Goal: Task Accomplishment & Management: Manage account settings

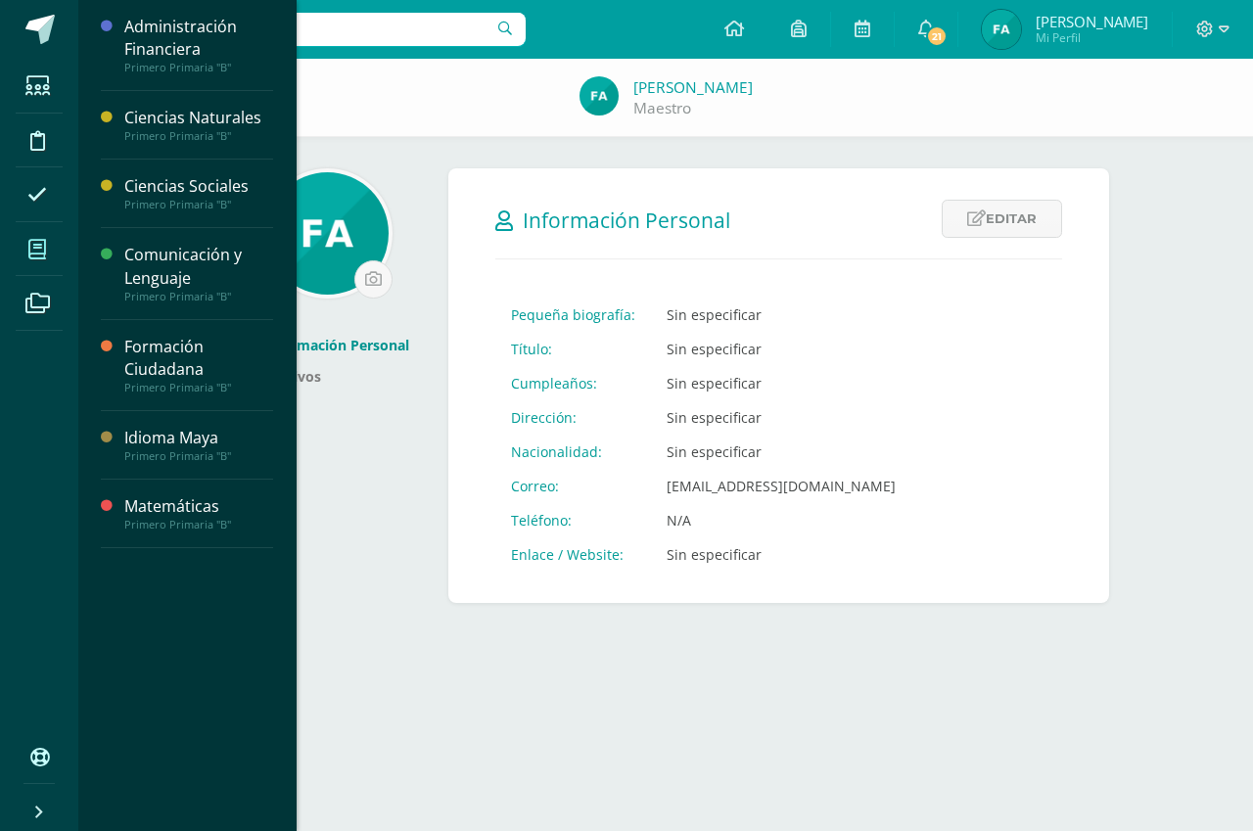
click at [43, 242] on icon at bounding box center [37, 250] width 18 height 20
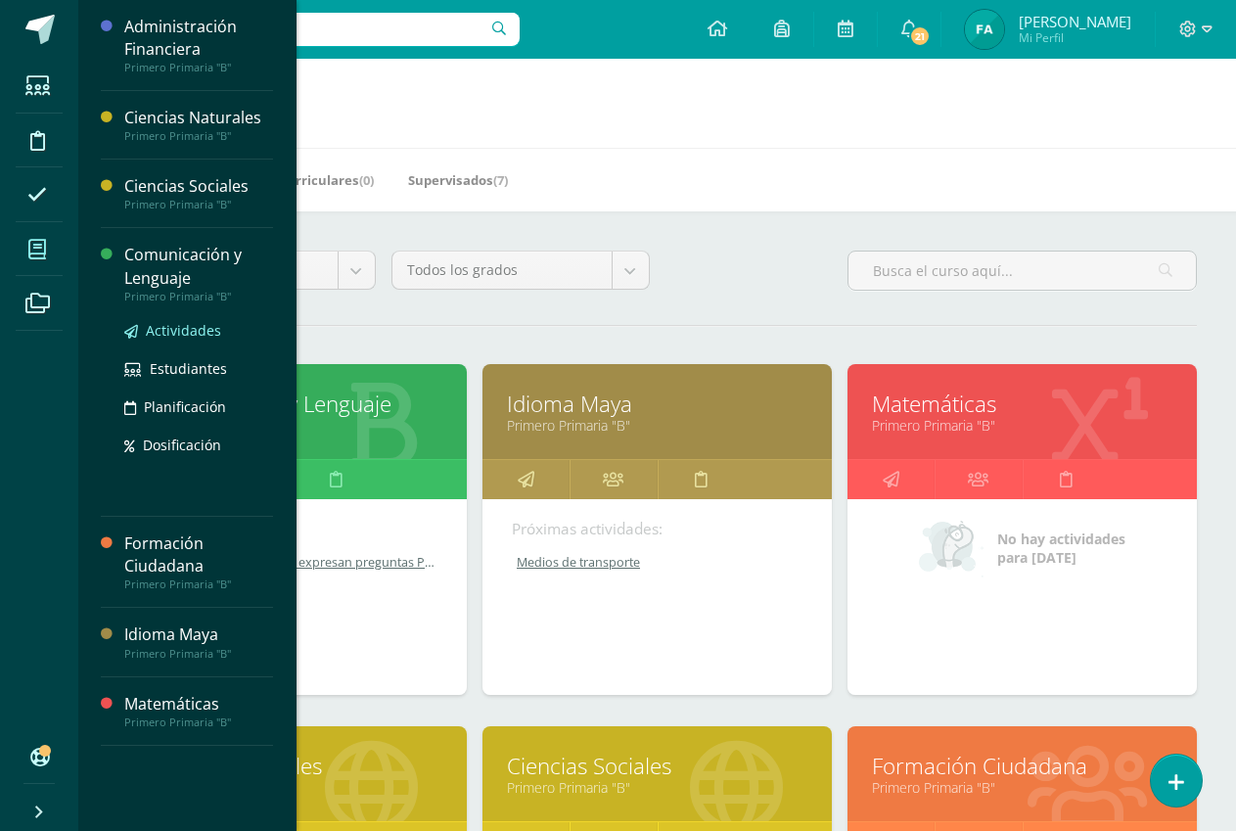
click at [191, 323] on span "Actividades" at bounding box center [183, 330] width 75 height 19
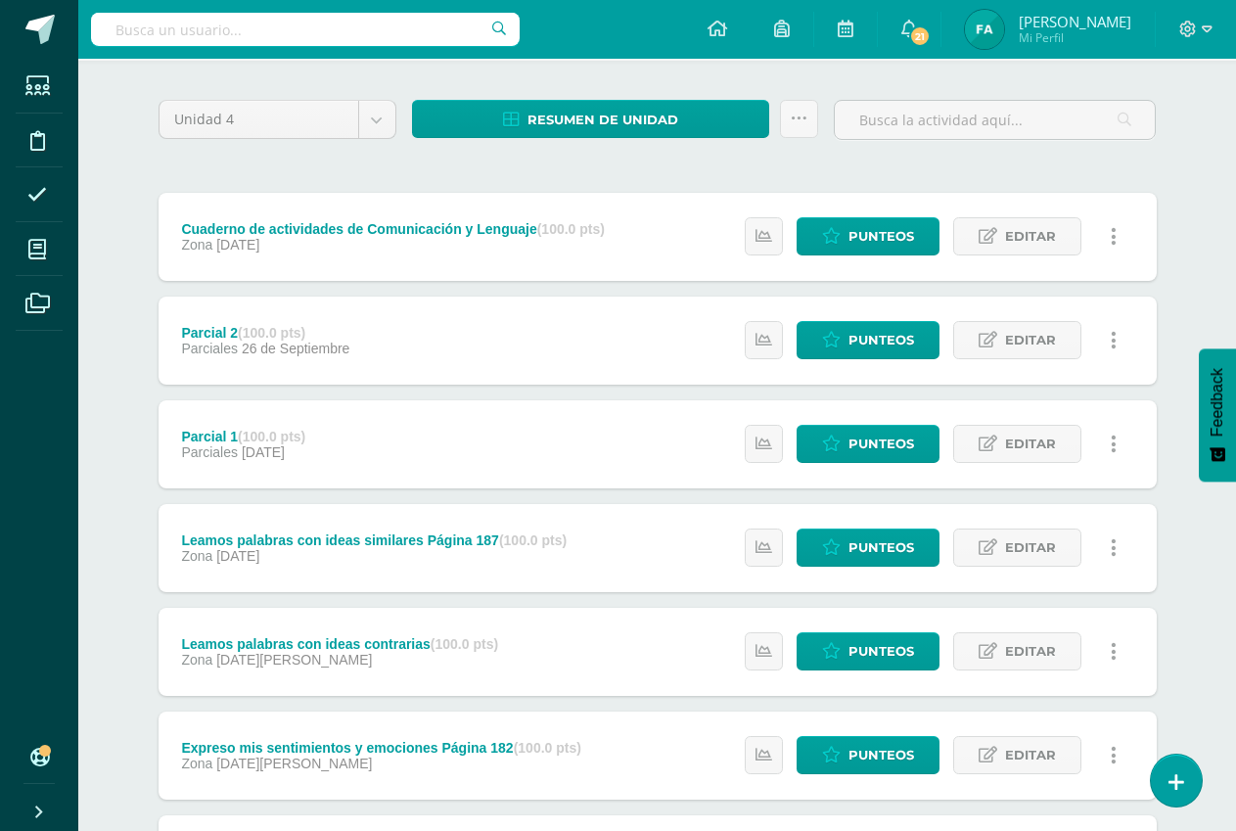
scroll to position [391, 0]
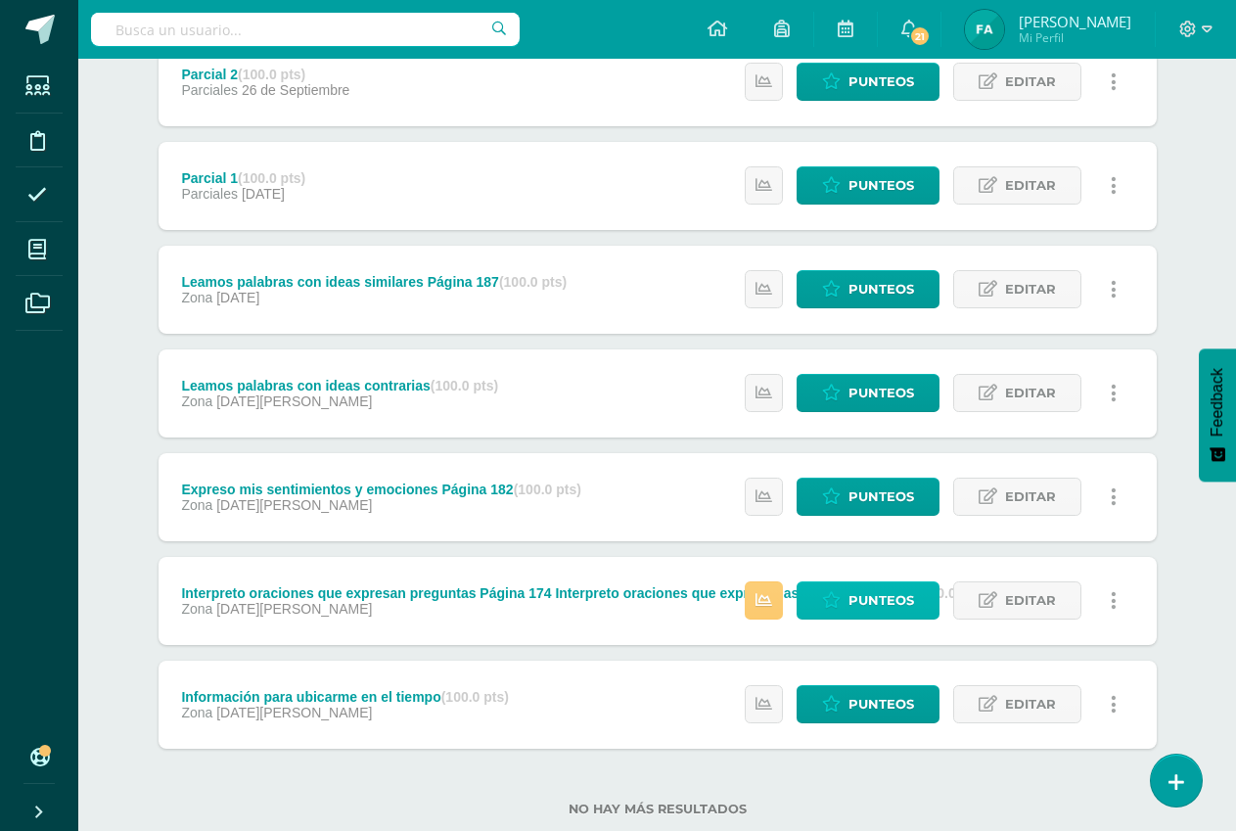
click at [835, 592] on icon at bounding box center [831, 600] width 19 height 17
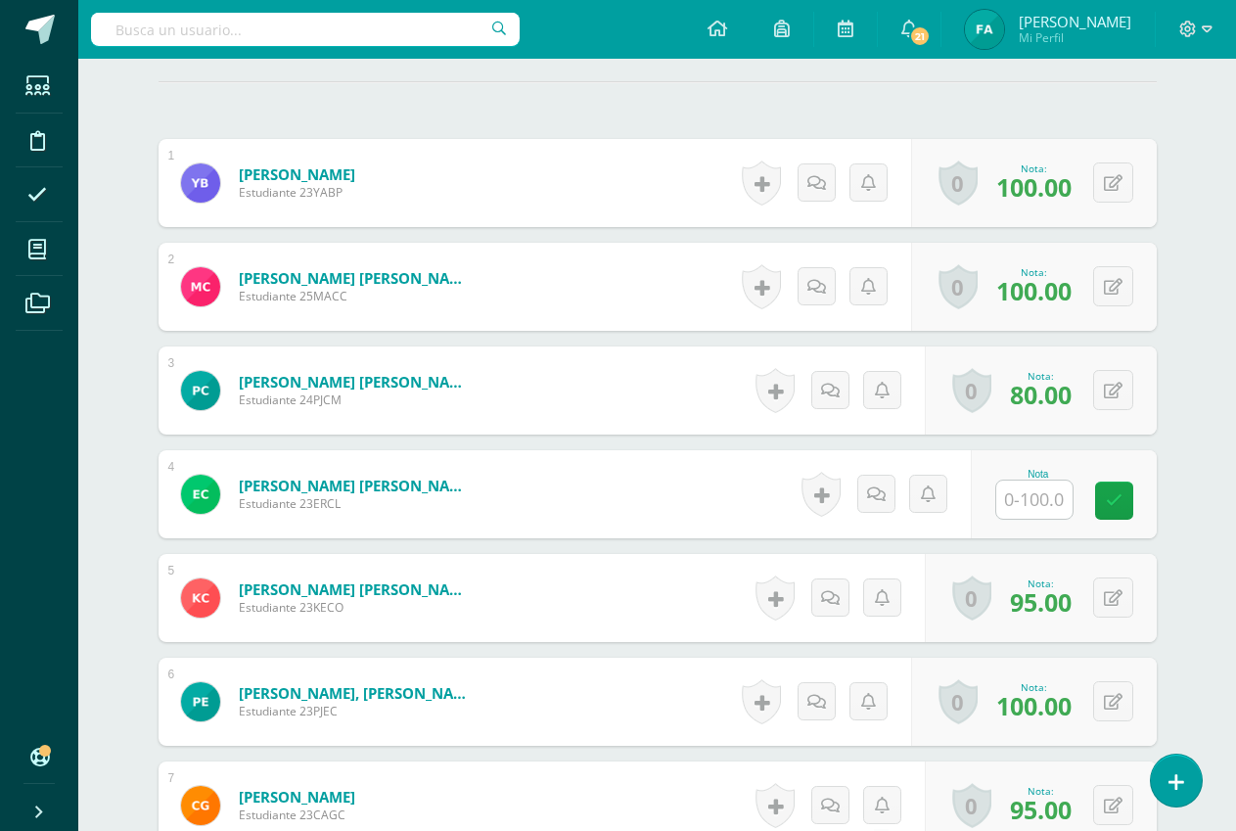
scroll to position [711, 0]
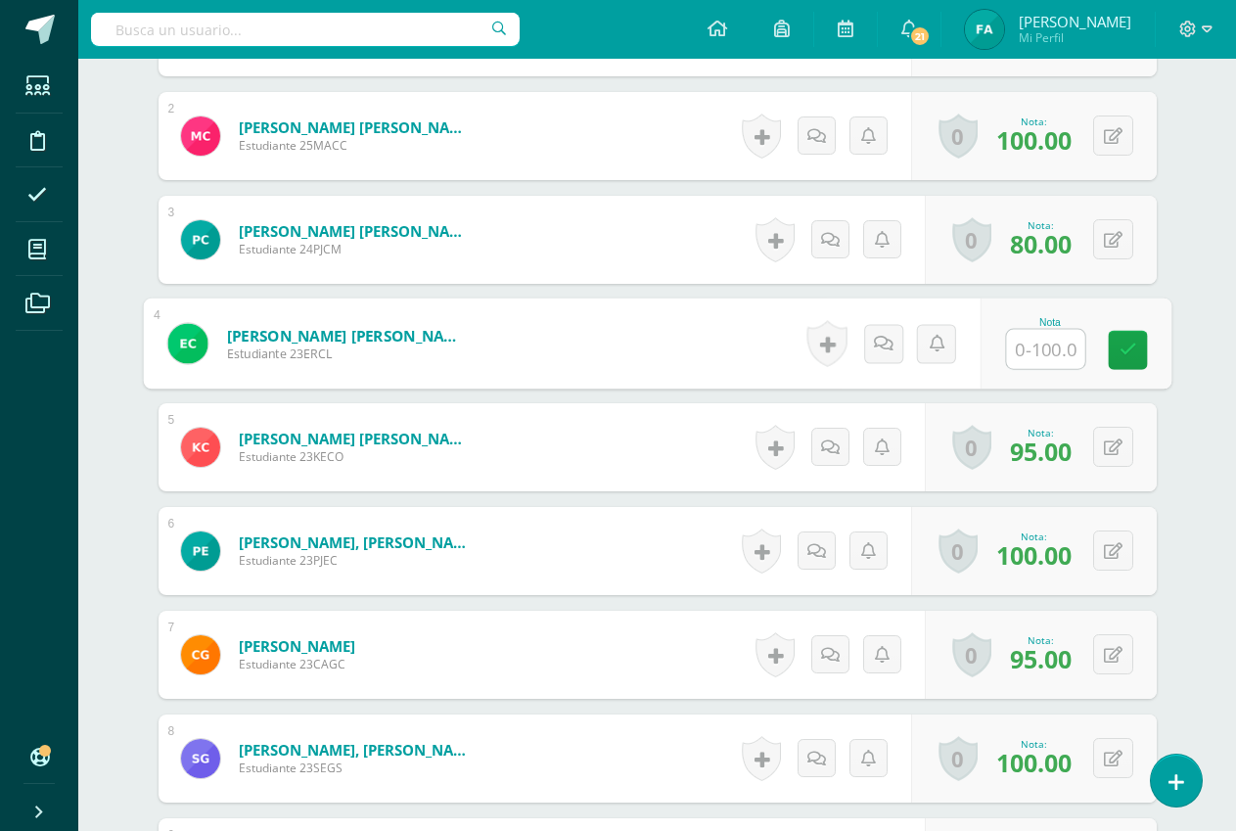
click at [1056, 353] on input "text" at bounding box center [1045, 349] width 78 height 39
type input "95"
click at [1127, 348] on icon at bounding box center [1128, 349] width 18 height 17
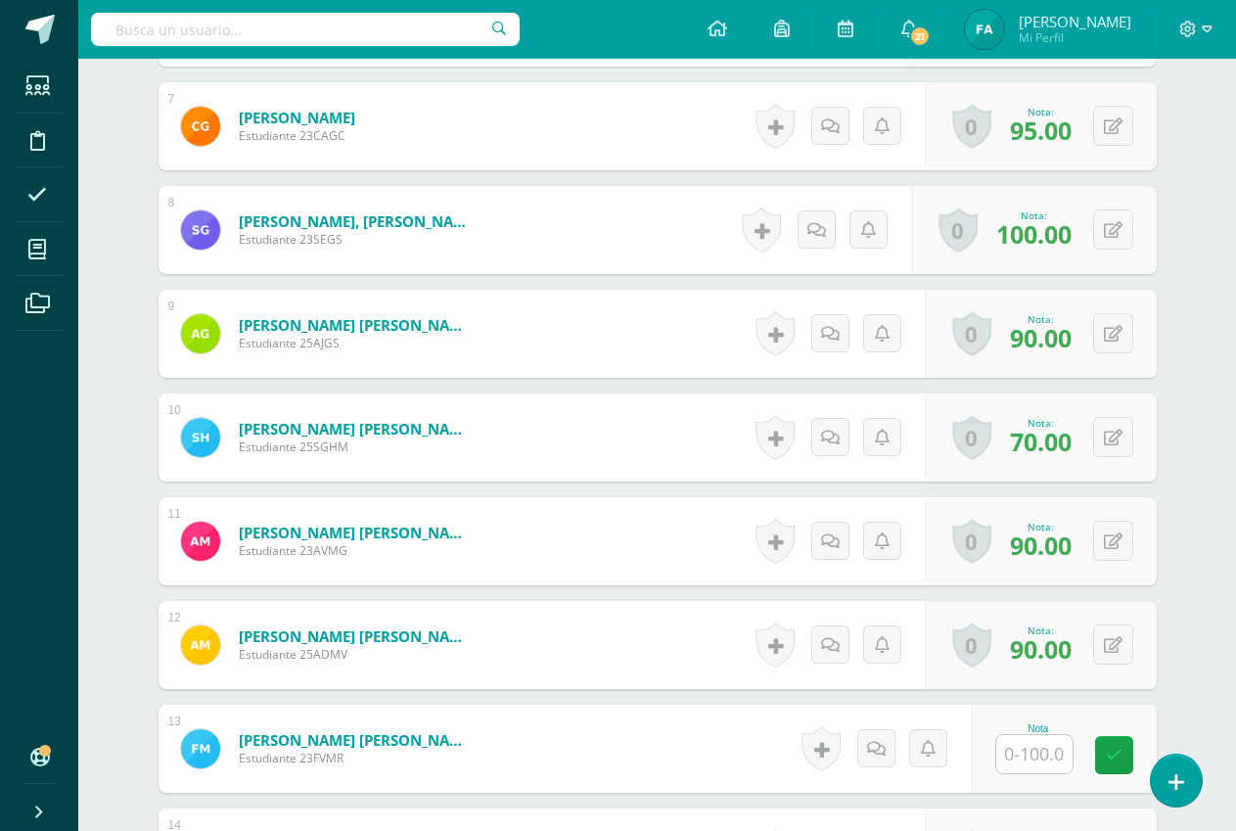
scroll to position [1397, 0]
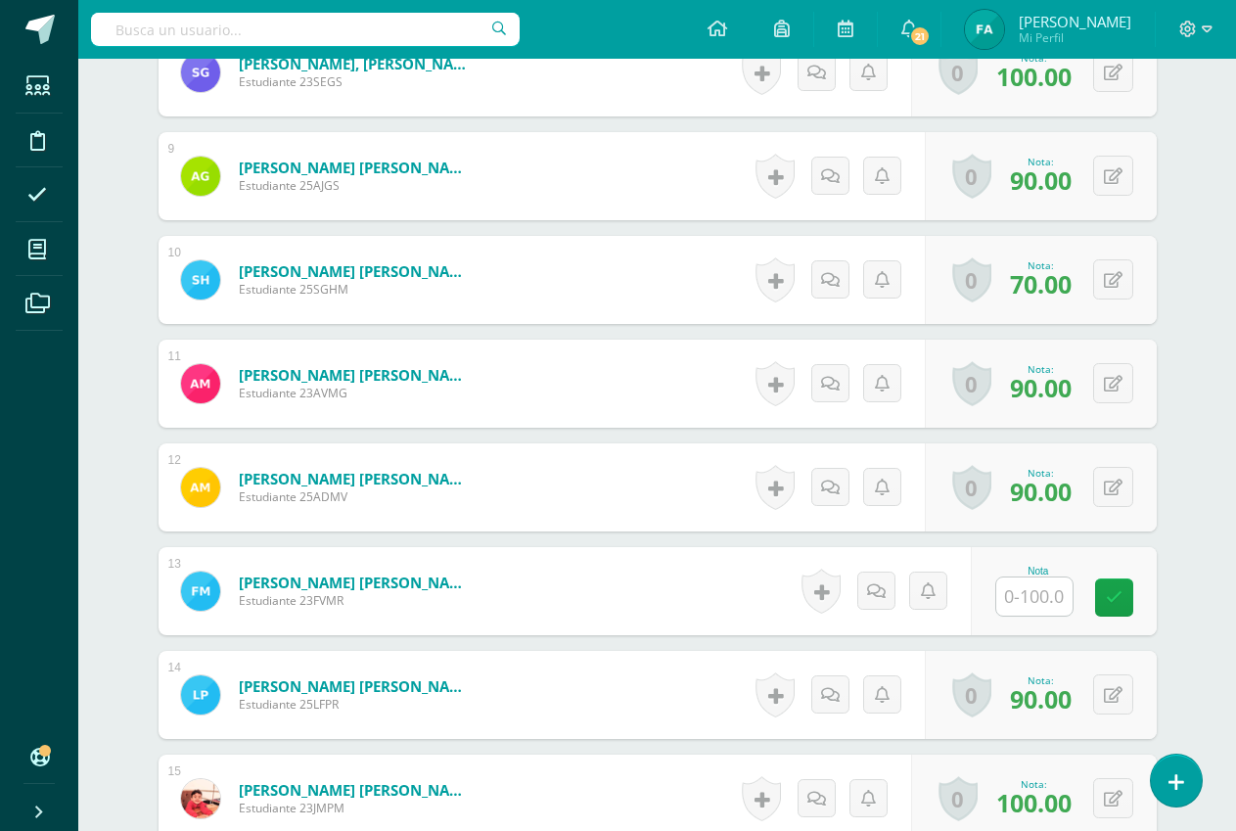
click at [1037, 596] on input "text" at bounding box center [1034, 596] width 76 height 38
type input "70"
click at [1128, 599] on icon at bounding box center [1128, 597] width 18 height 17
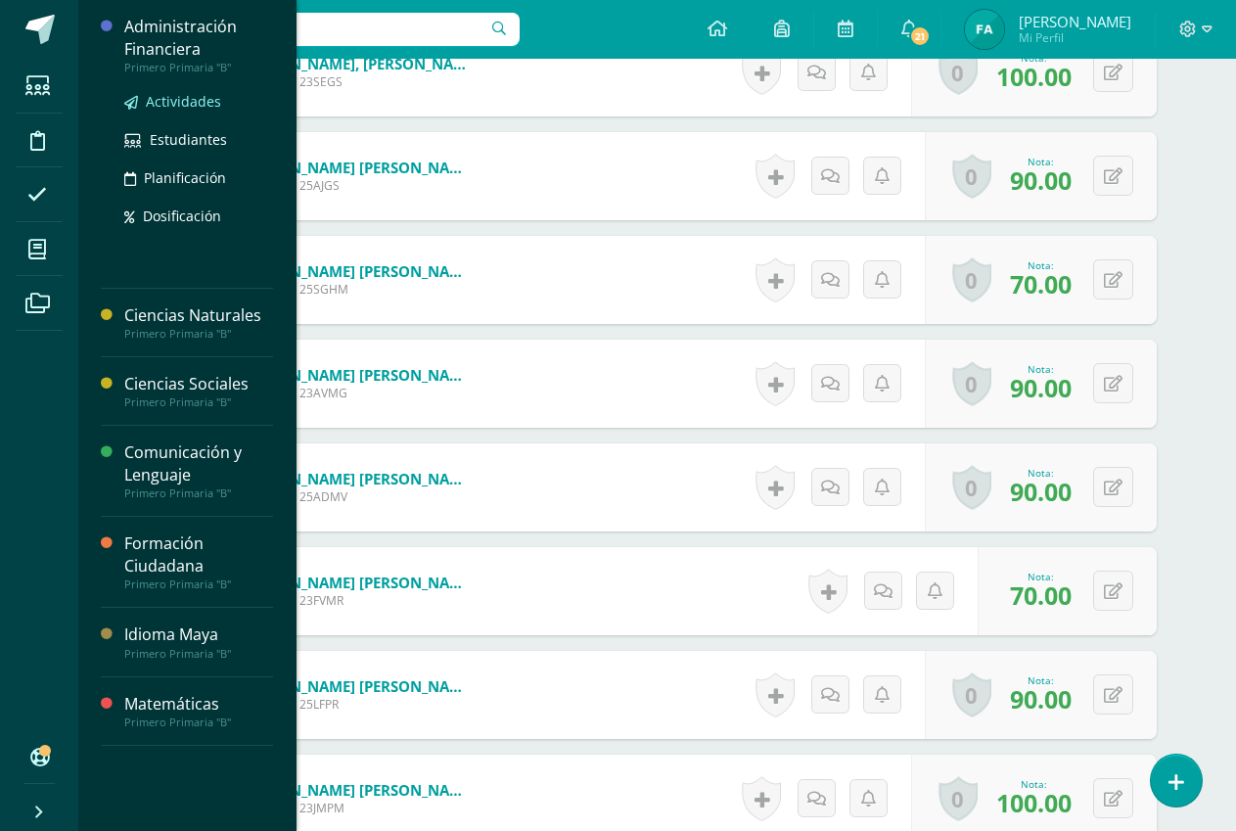
click at [207, 102] on span "Actividades" at bounding box center [183, 101] width 75 height 19
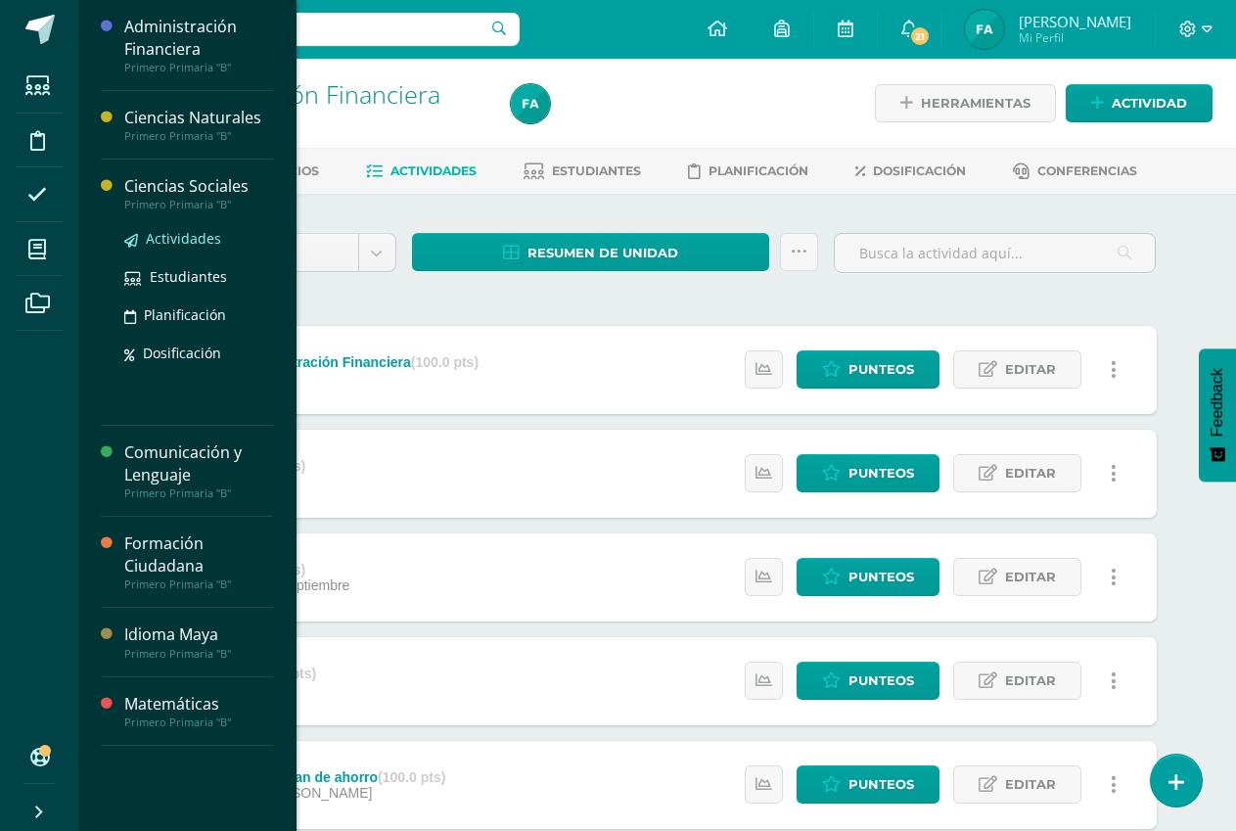
click at [178, 244] on span "Actividades" at bounding box center [183, 238] width 75 height 19
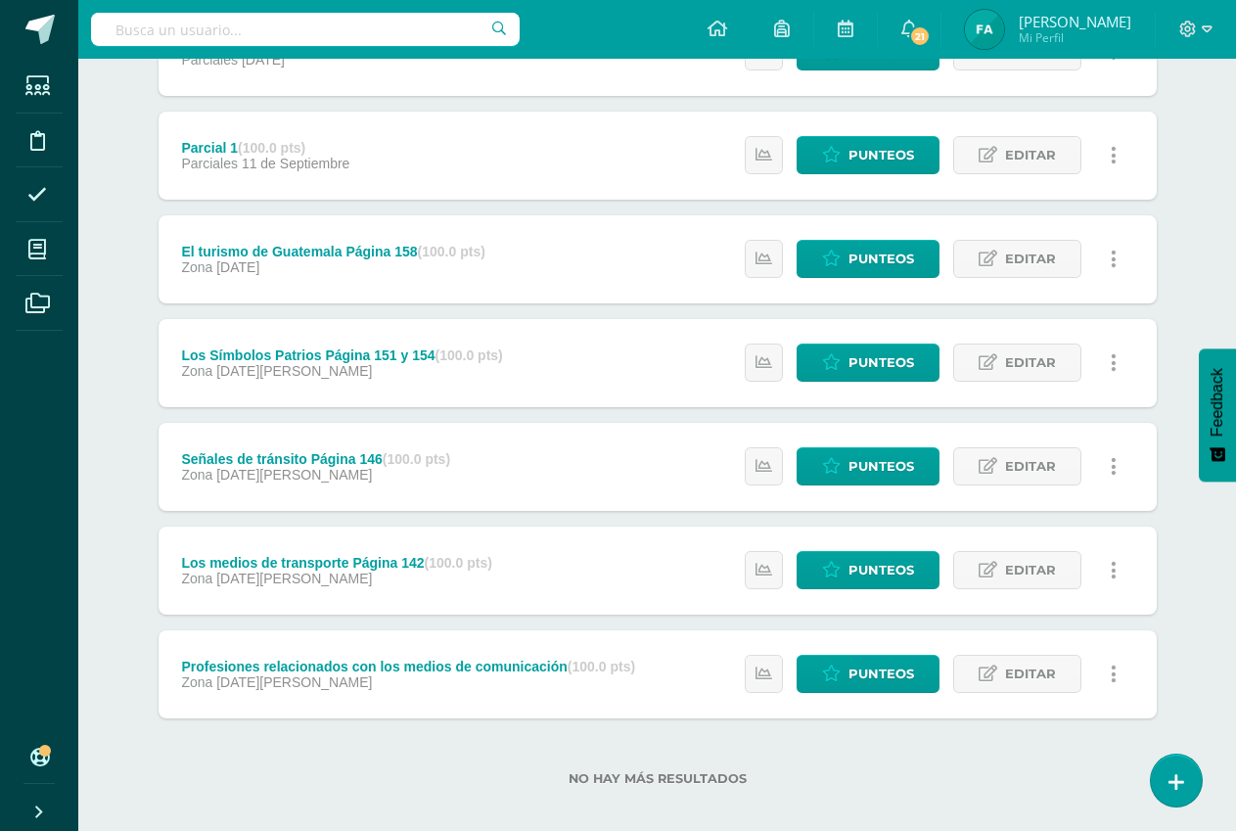
scroll to position [439, 0]
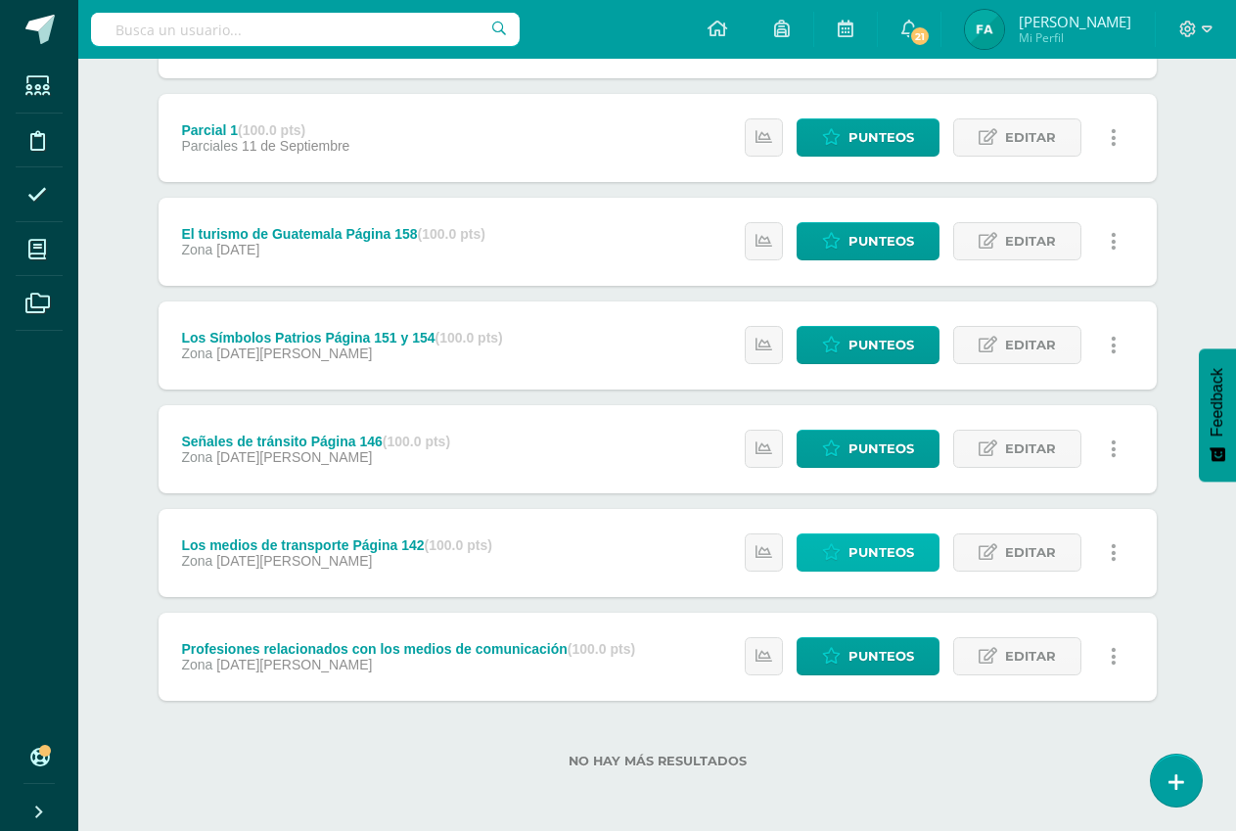
click at [861, 551] on span "Punteos" at bounding box center [882, 552] width 66 height 36
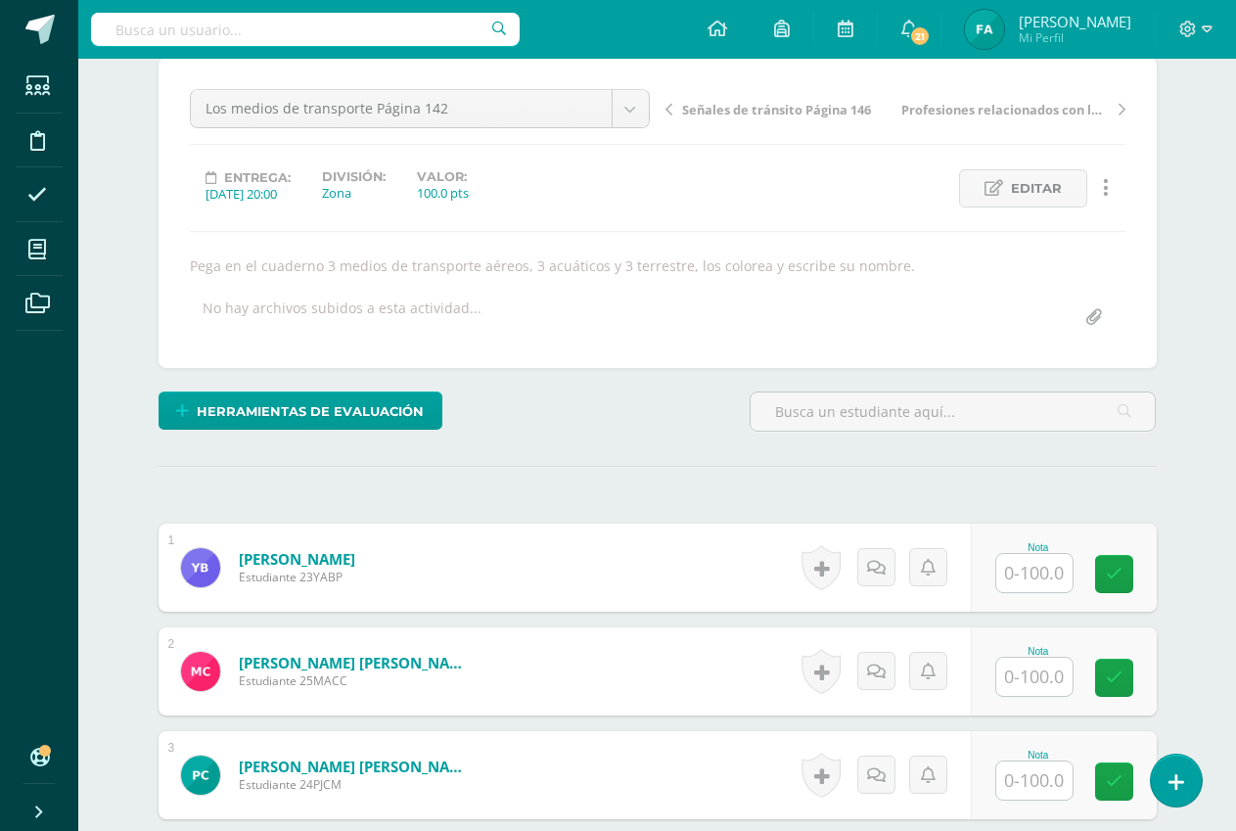
scroll to position [198, 0]
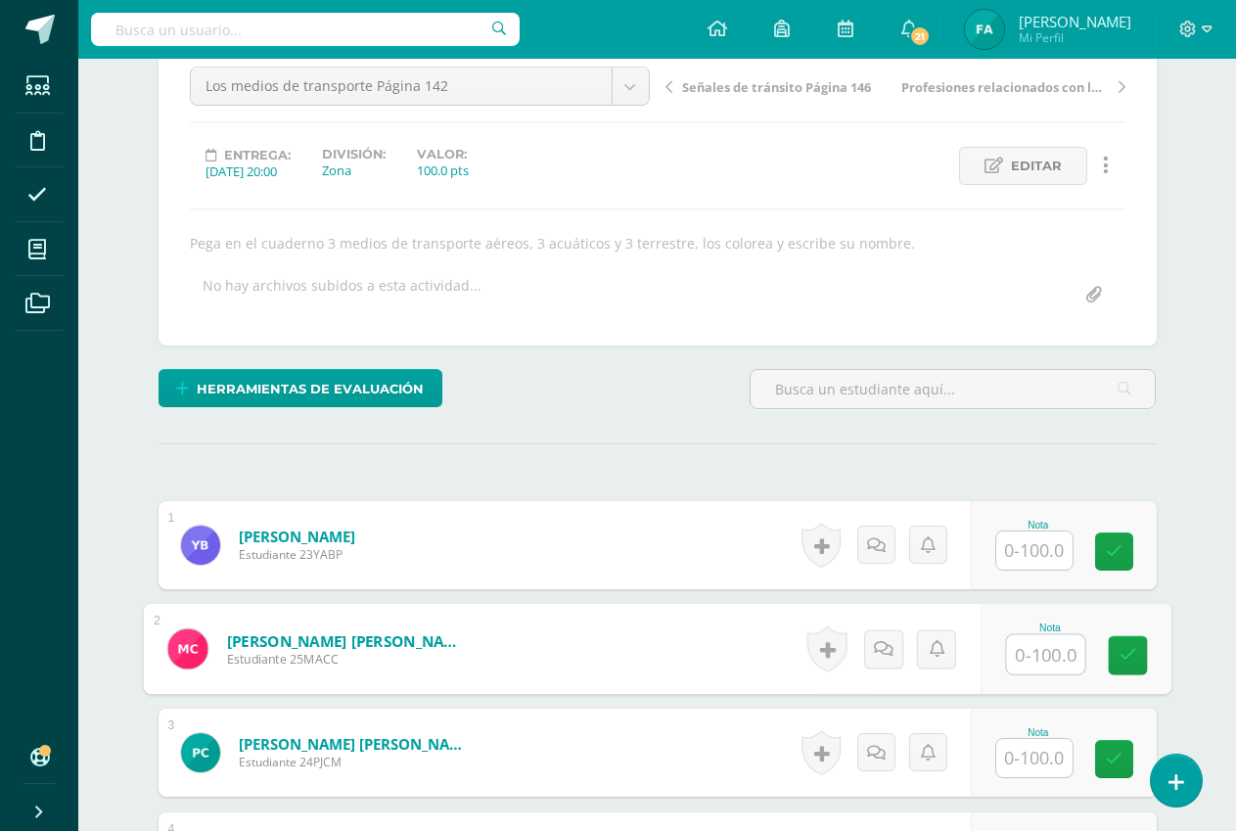
click at [1047, 664] on input "text" at bounding box center [1045, 654] width 78 height 39
type input "100"
click at [1123, 650] on icon at bounding box center [1128, 655] width 18 height 17
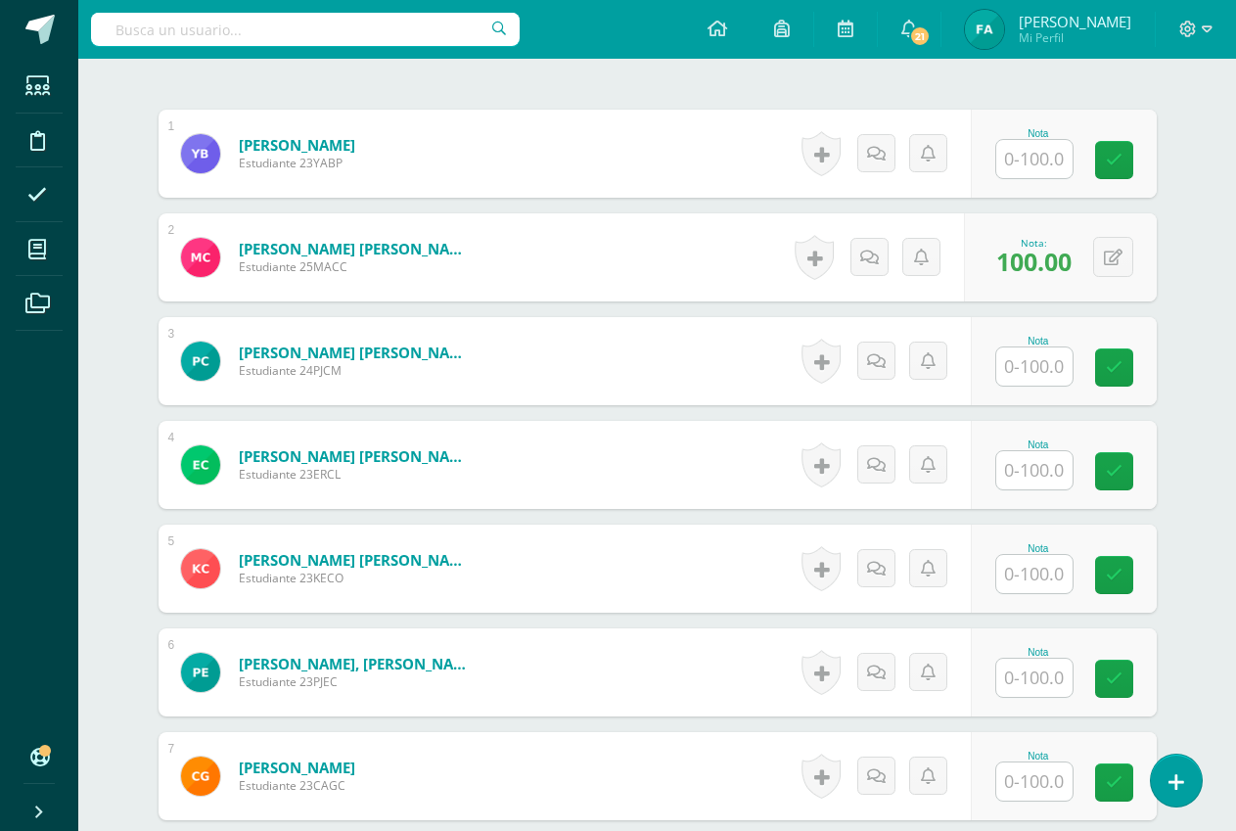
scroll to position [883, 0]
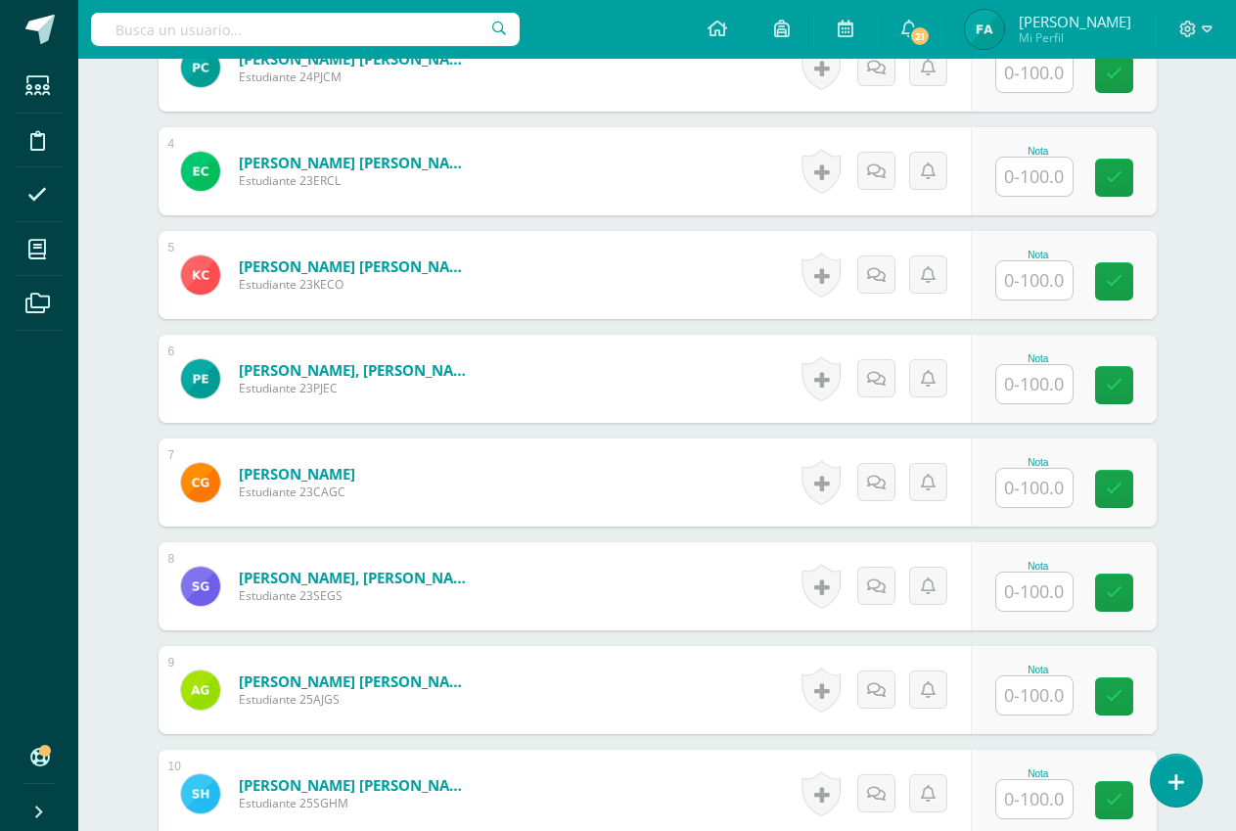
click at [1055, 493] on input "text" at bounding box center [1034, 488] width 76 height 38
type input "100"
click at [1121, 490] on icon at bounding box center [1128, 489] width 18 height 17
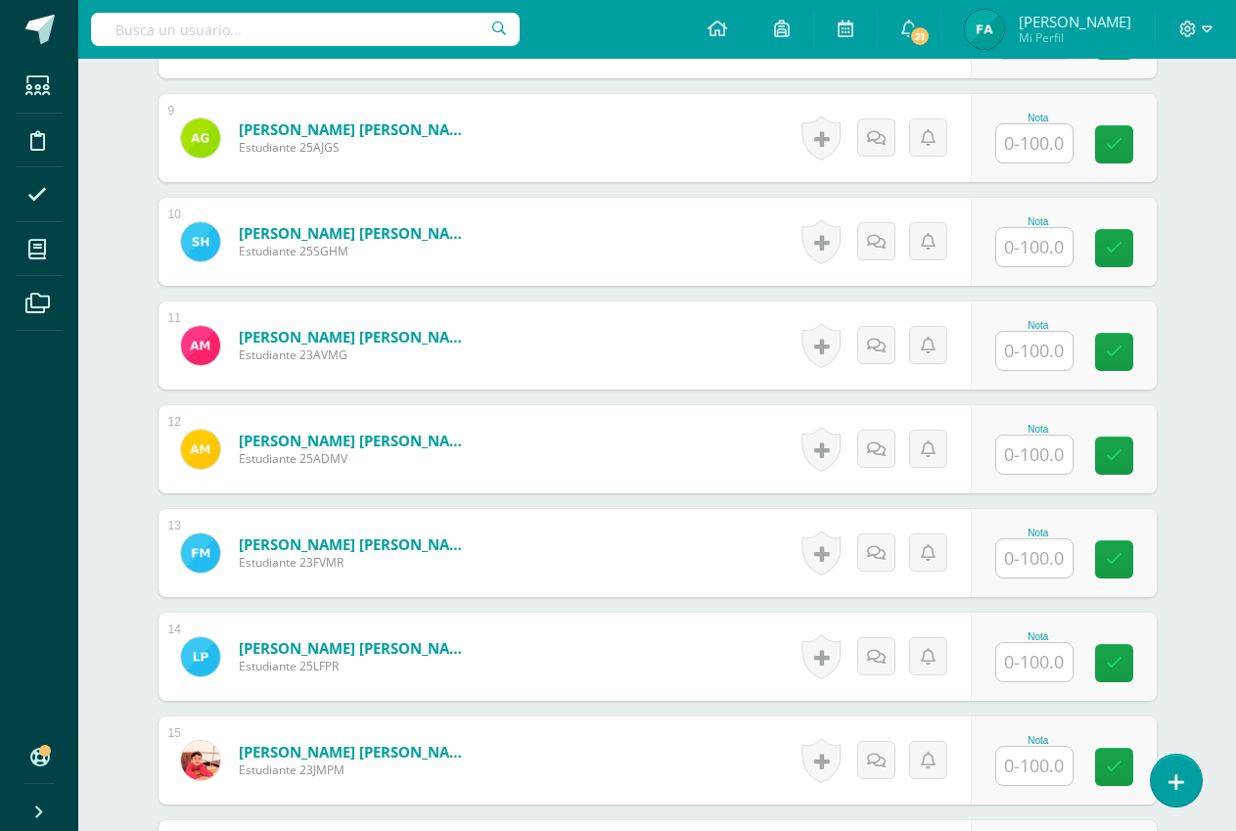
scroll to position [1470, 0]
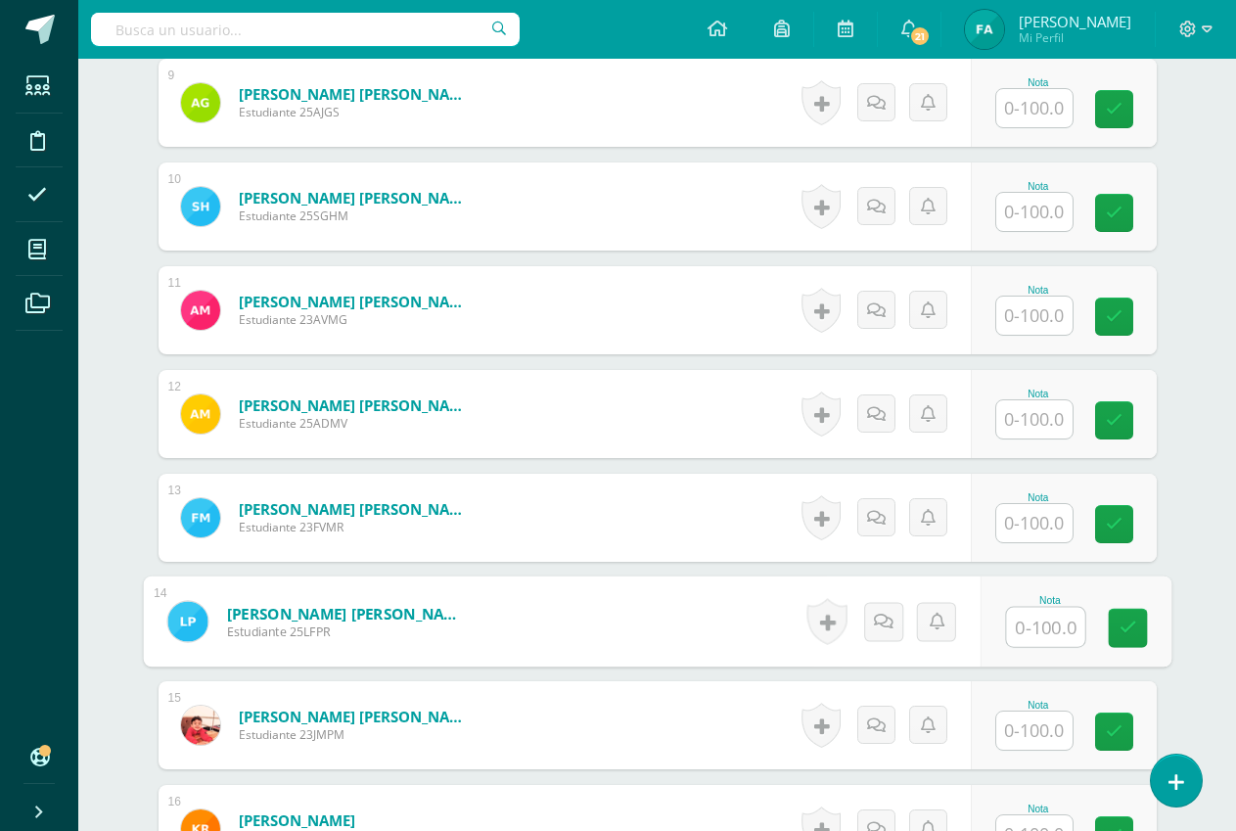
click at [1044, 622] on input "text" at bounding box center [1045, 627] width 78 height 39
type input "100"
click at [1118, 628] on link at bounding box center [1127, 628] width 39 height 39
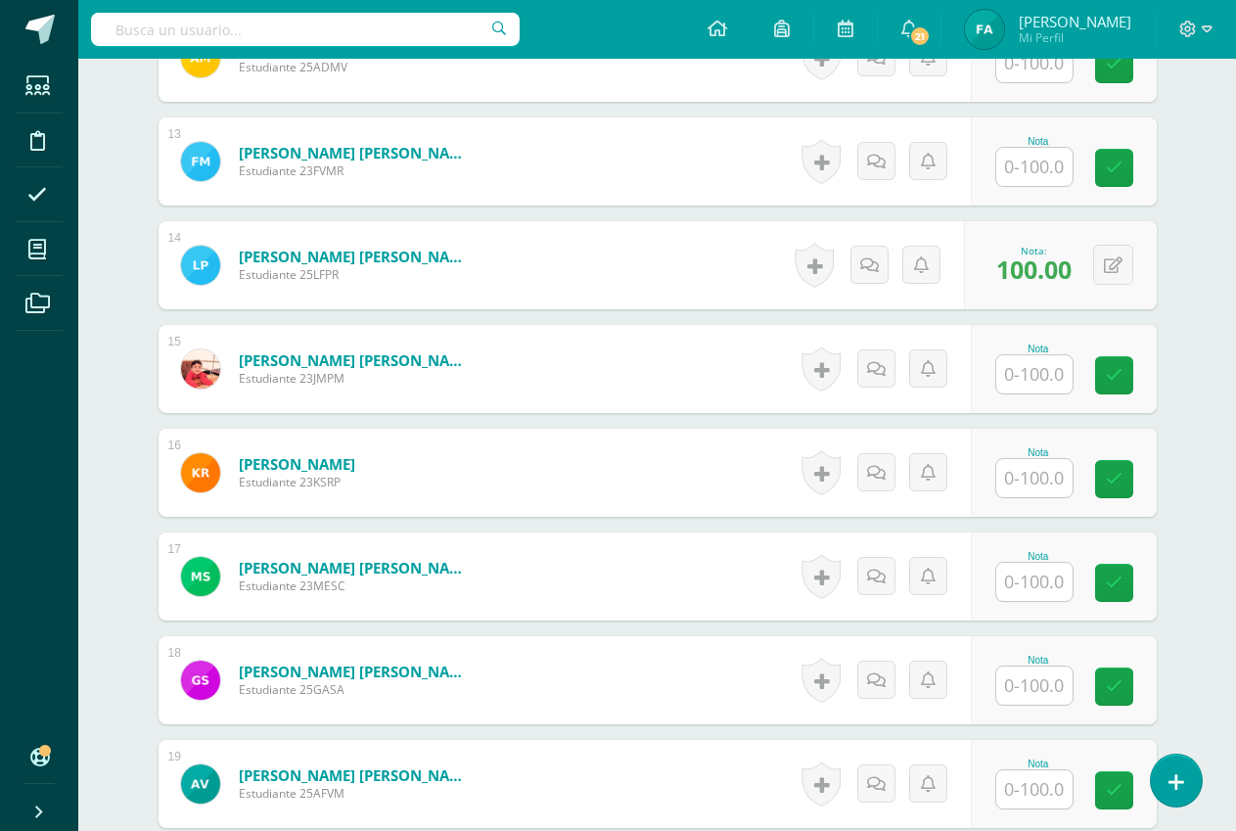
scroll to position [1862, 0]
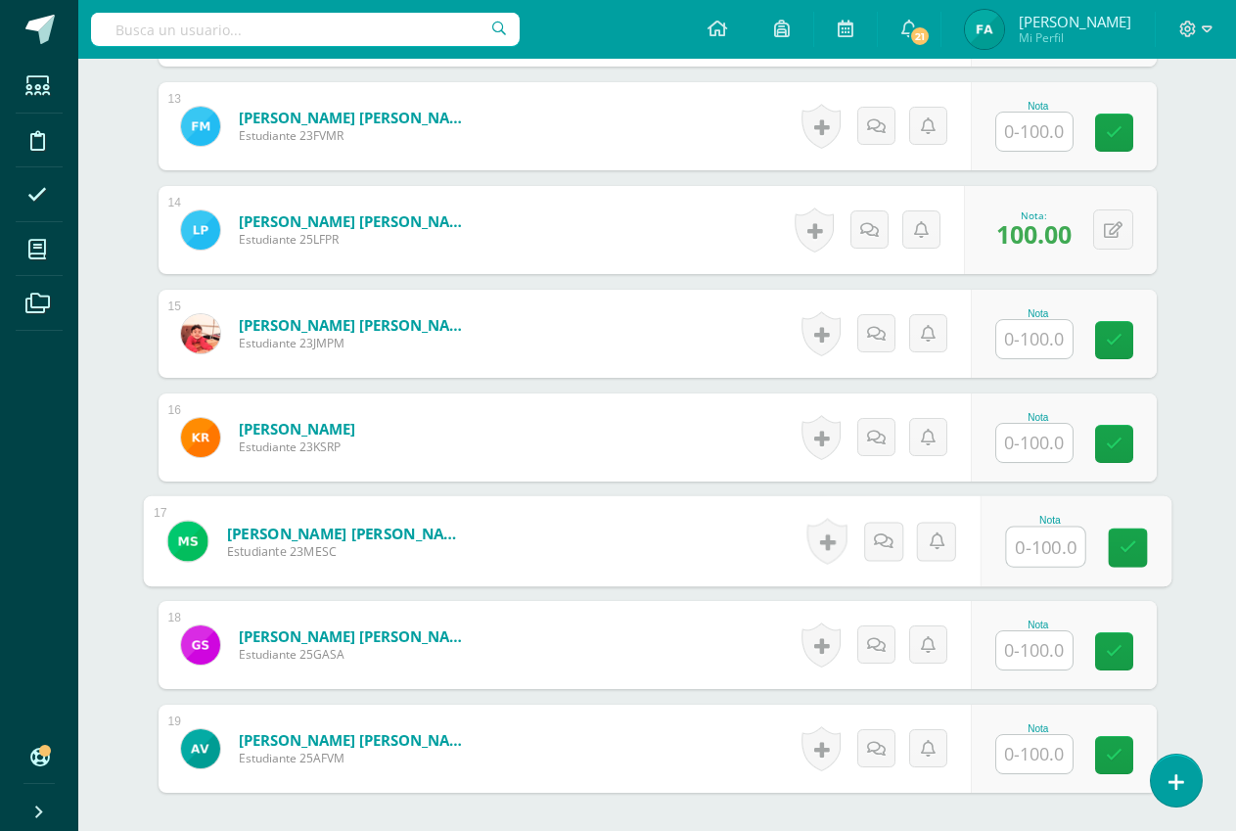
click at [1048, 560] on input "text" at bounding box center [1045, 547] width 78 height 39
type input "100"
click at [1114, 550] on link at bounding box center [1127, 548] width 39 height 39
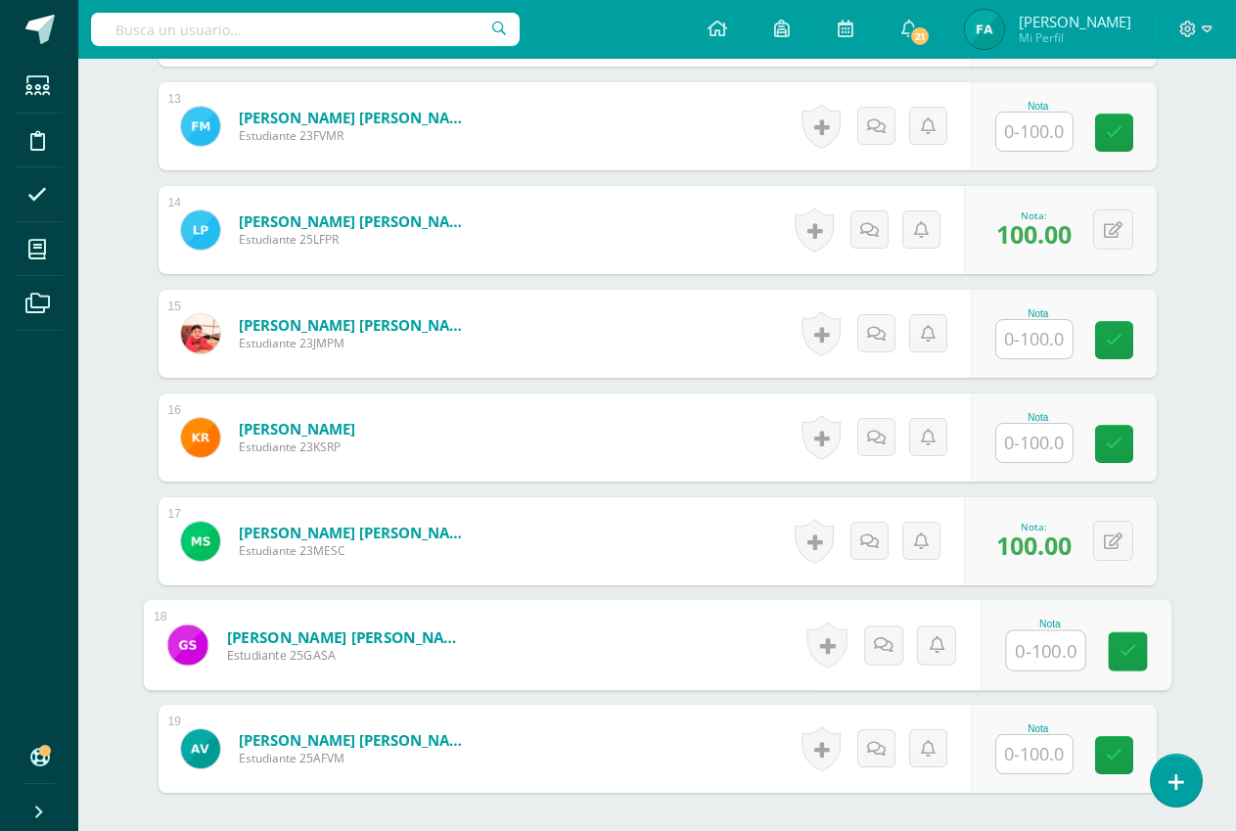
click at [1054, 649] on input "text" at bounding box center [1045, 650] width 78 height 39
type input "100"
click at [1125, 643] on icon at bounding box center [1128, 651] width 18 height 17
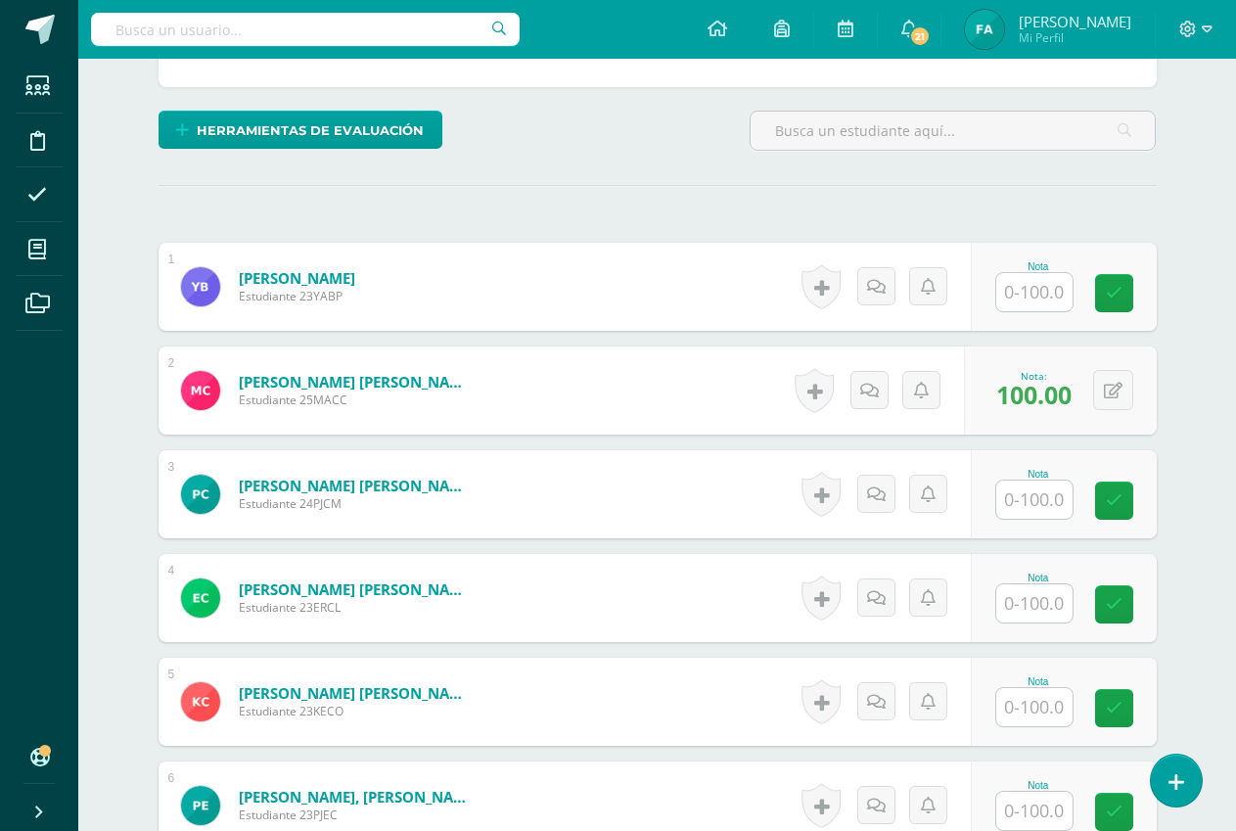
scroll to position [491, 0]
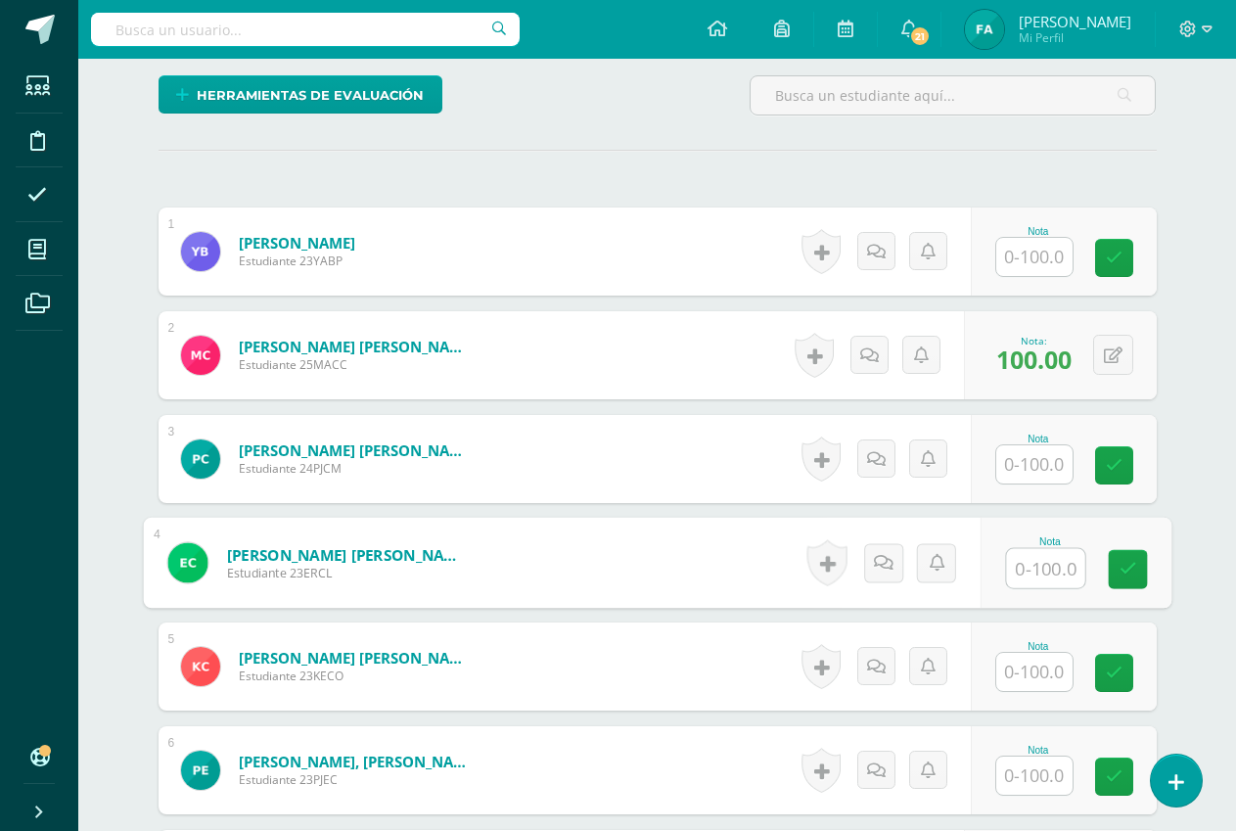
click at [1062, 564] on input "text" at bounding box center [1045, 568] width 78 height 39
type input "100"
click at [1119, 567] on icon at bounding box center [1128, 569] width 18 height 17
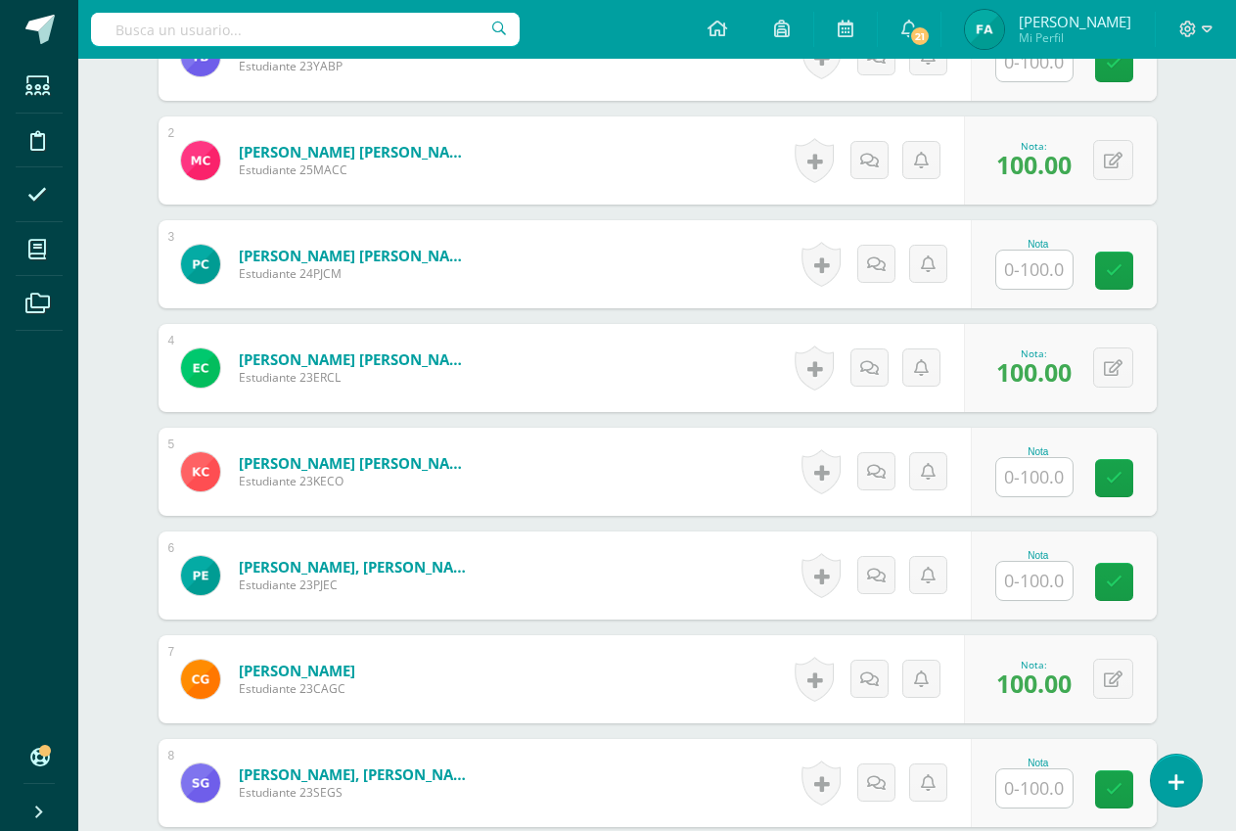
scroll to position [687, 0]
click at [1057, 484] on input "text" at bounding box center [1034, 476] width 76 height 38
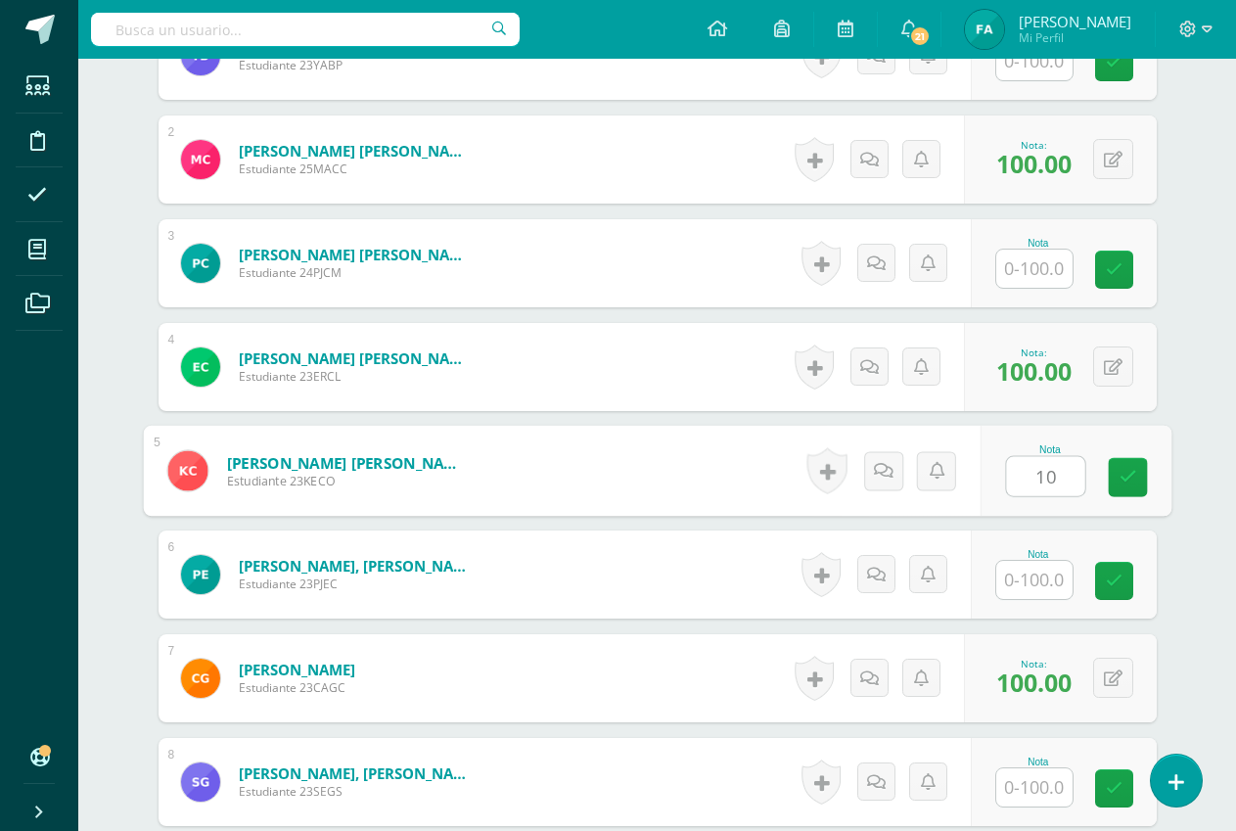
type input "100"
click at [1121, 480] on icon at bounding box center [1128, 477] width 18 height 17
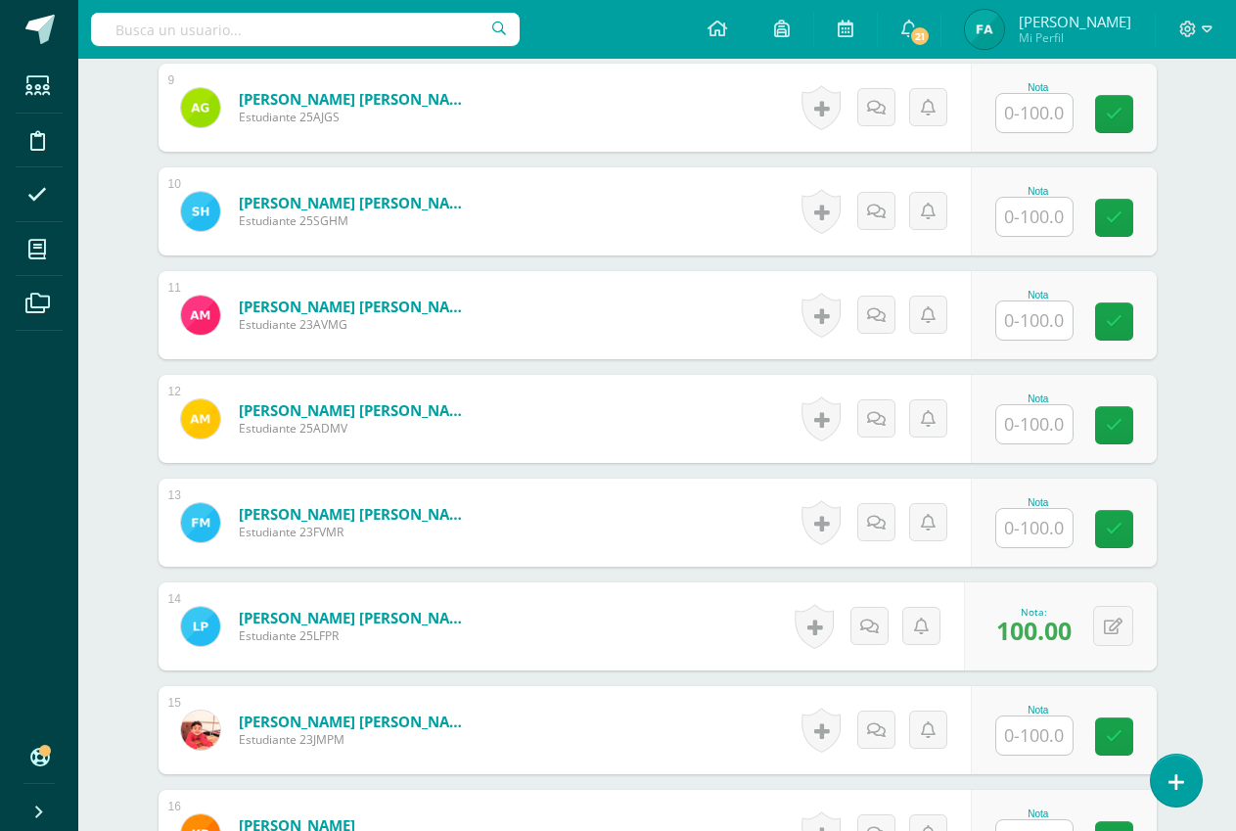
scroll to position [1470, 0]
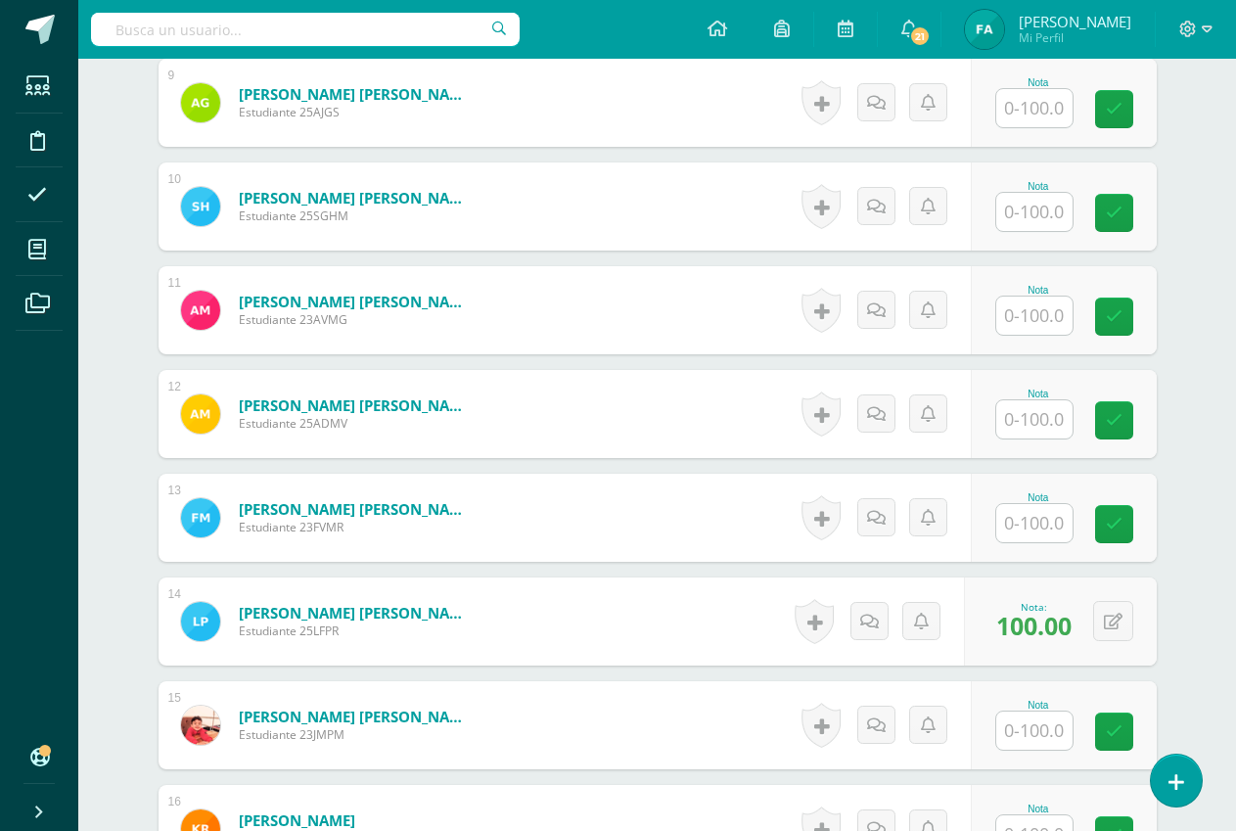
click at [1048, 520] on input "text" at bounding box center [1034, 523] width 76 height 38
type input "100"
click at [1127, 528] on icon at bounding box center [1128, 524] width 18 height 17
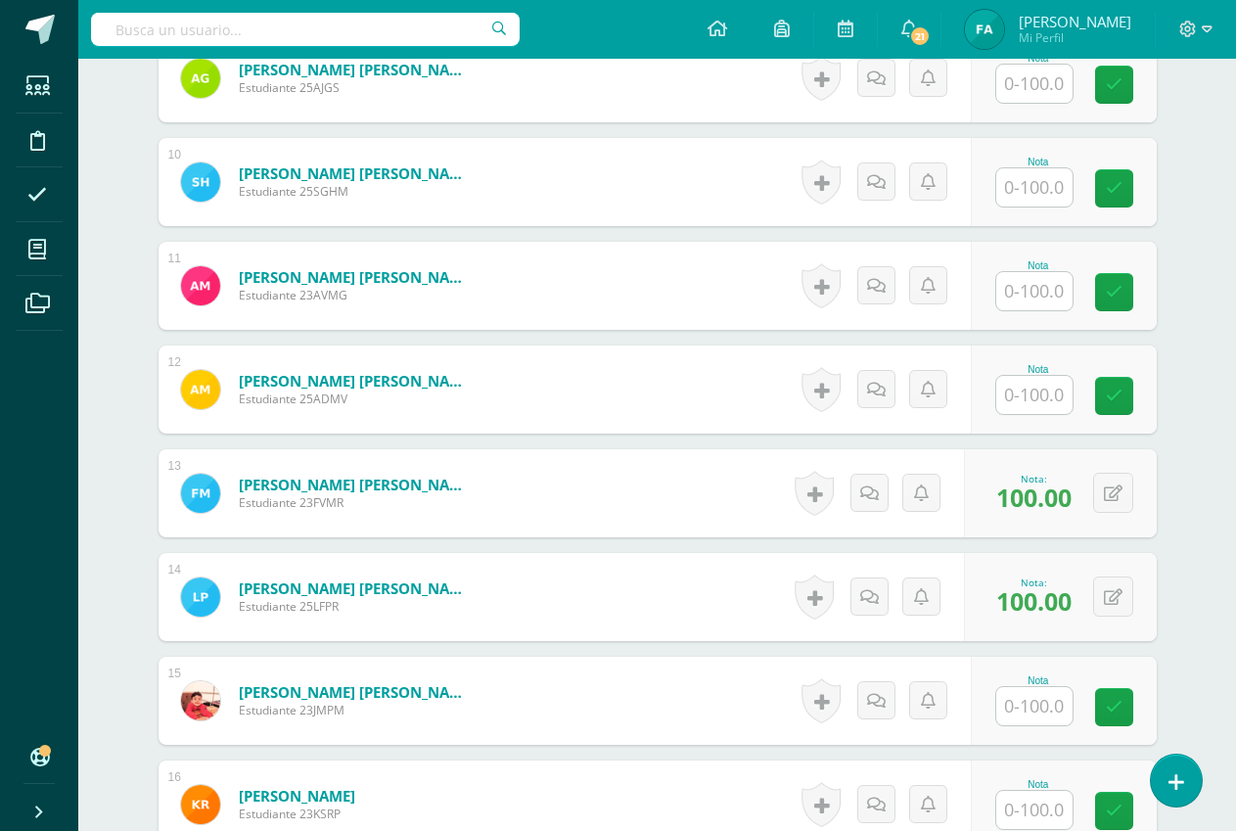
scroll to position [1362, 0]
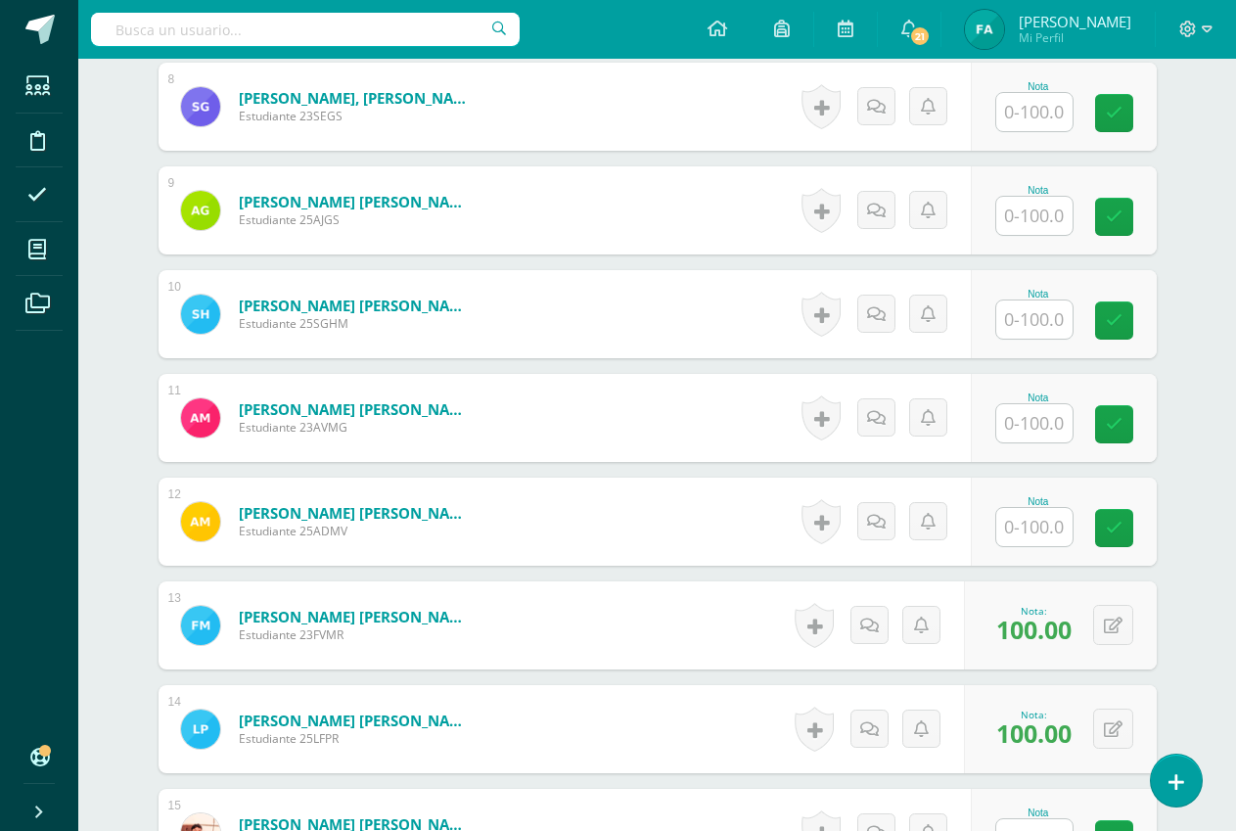
click at [1046, 323] on input "text" at bounding box center [1034, 319] width 76 height 38
type input "70"
click at [1127, 313] on icon at bounding box center [1128, 320] width 18 height 17
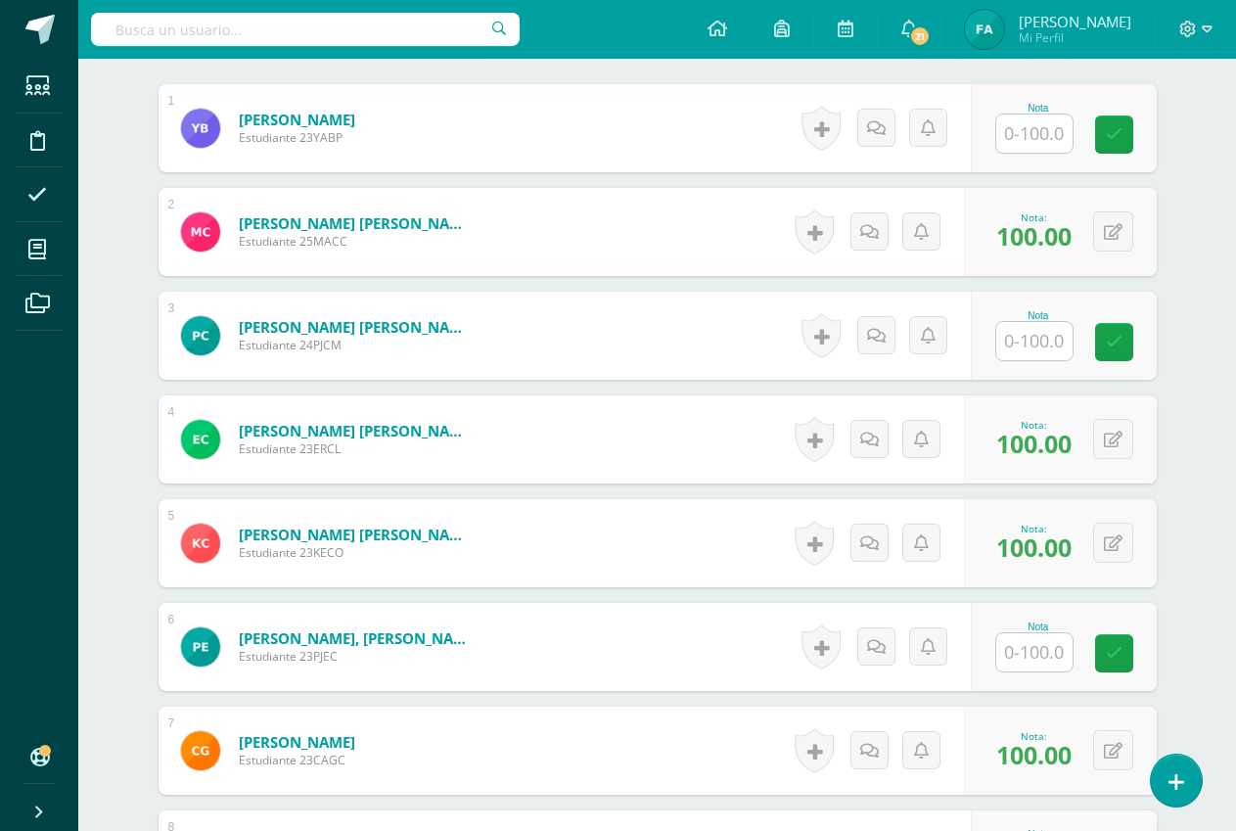
scroll to position [579, 0]
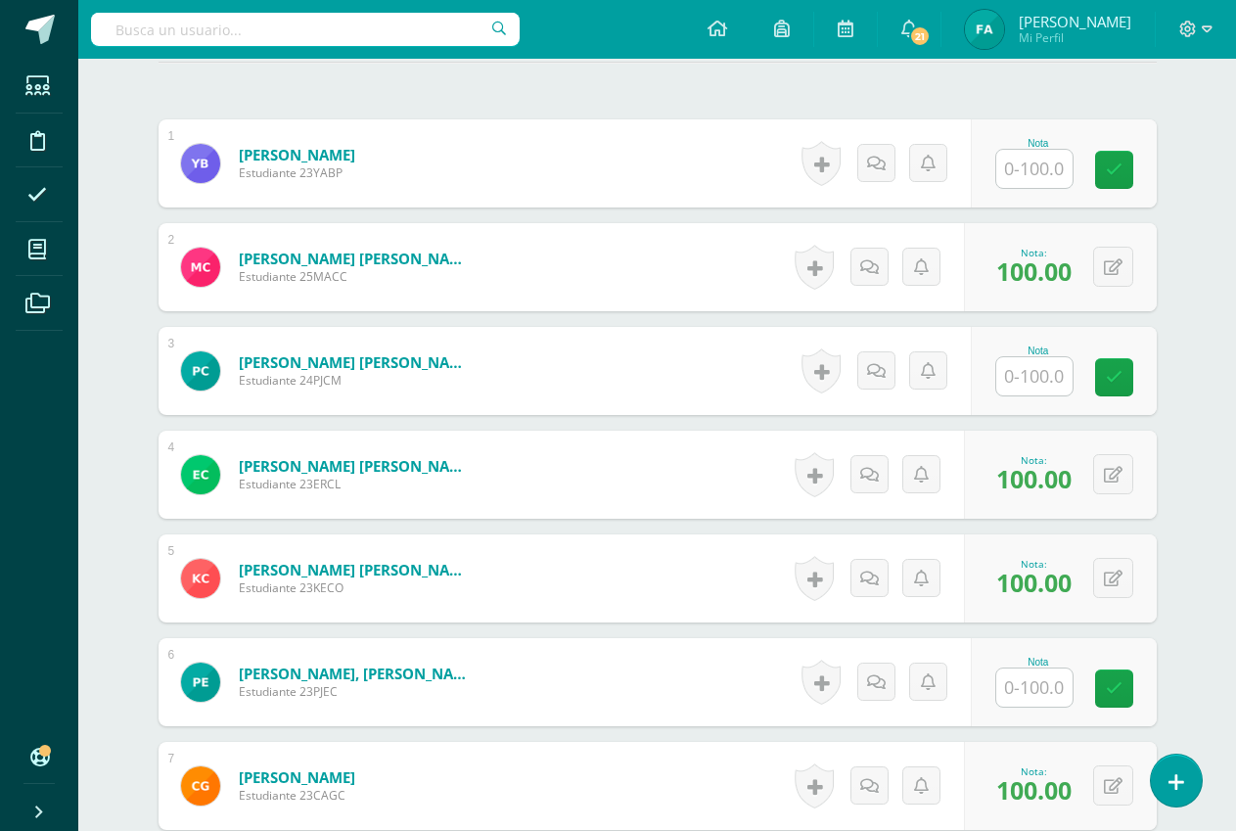
click at [1064, 372] on input "text" at bounding box center [1034, 376] width 76 height 38
type input "100"
click at [1127, 381] on icon at bounding box center [1128, 377] width 18 height 17
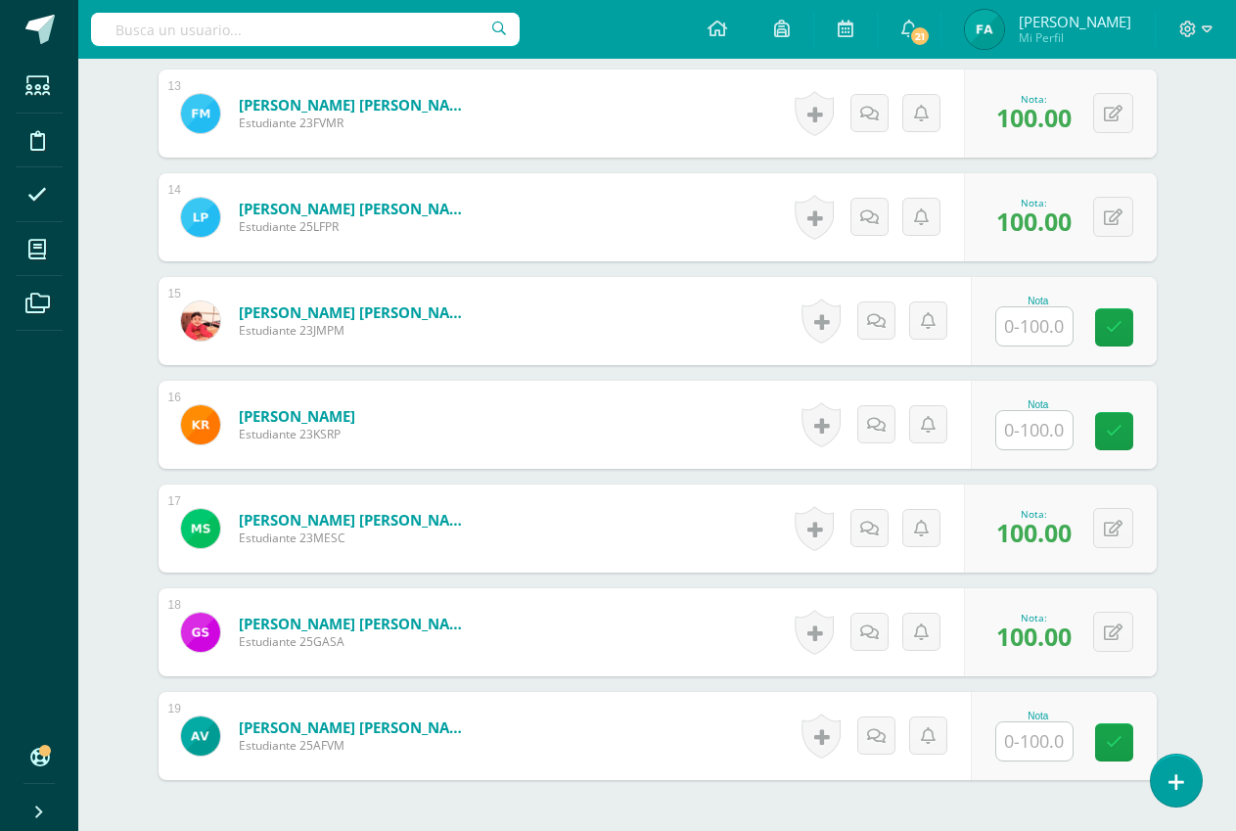
scroll to position [1852, 0]
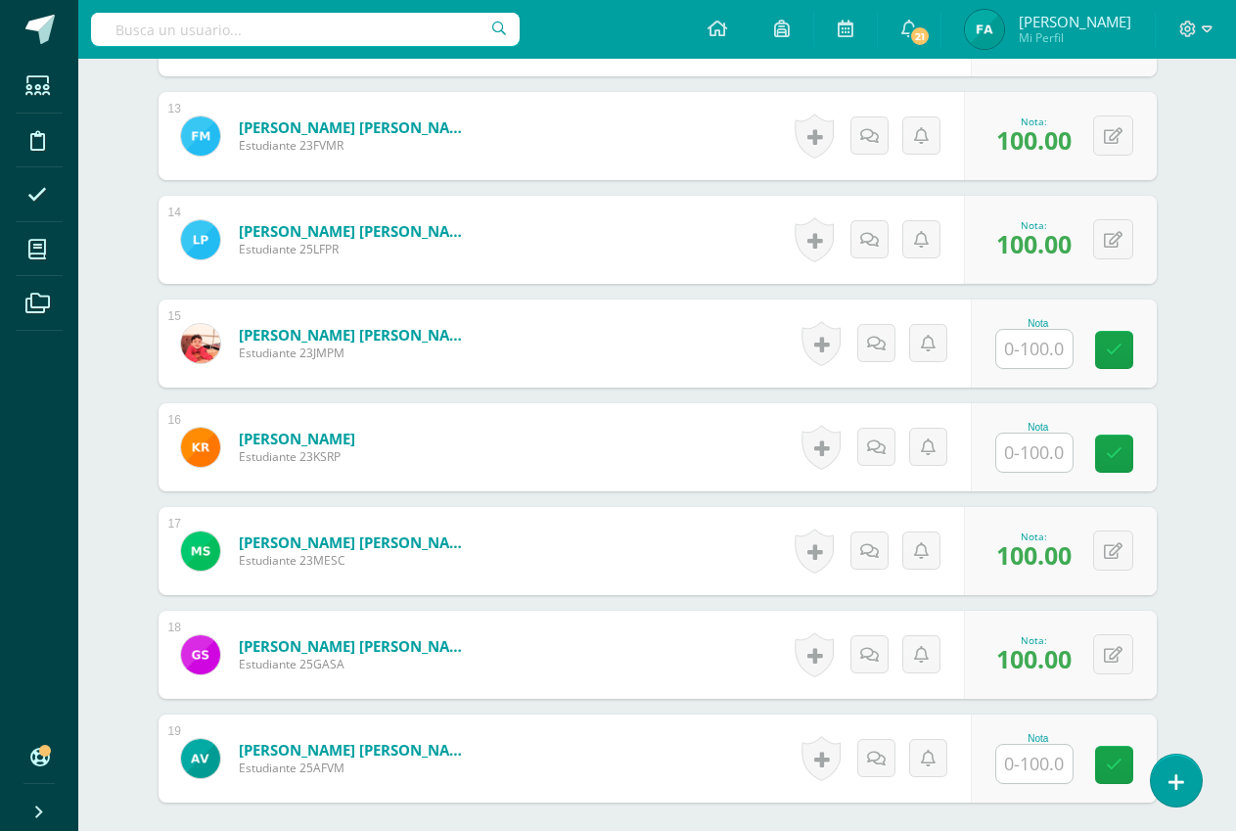
click at [1051, 345] on input "text" at bounding box center [1034, 349] width 76 height 38
type input "90"
click at [1129, 355] on icon at bounding box center [1128, 350] width 18 height 17
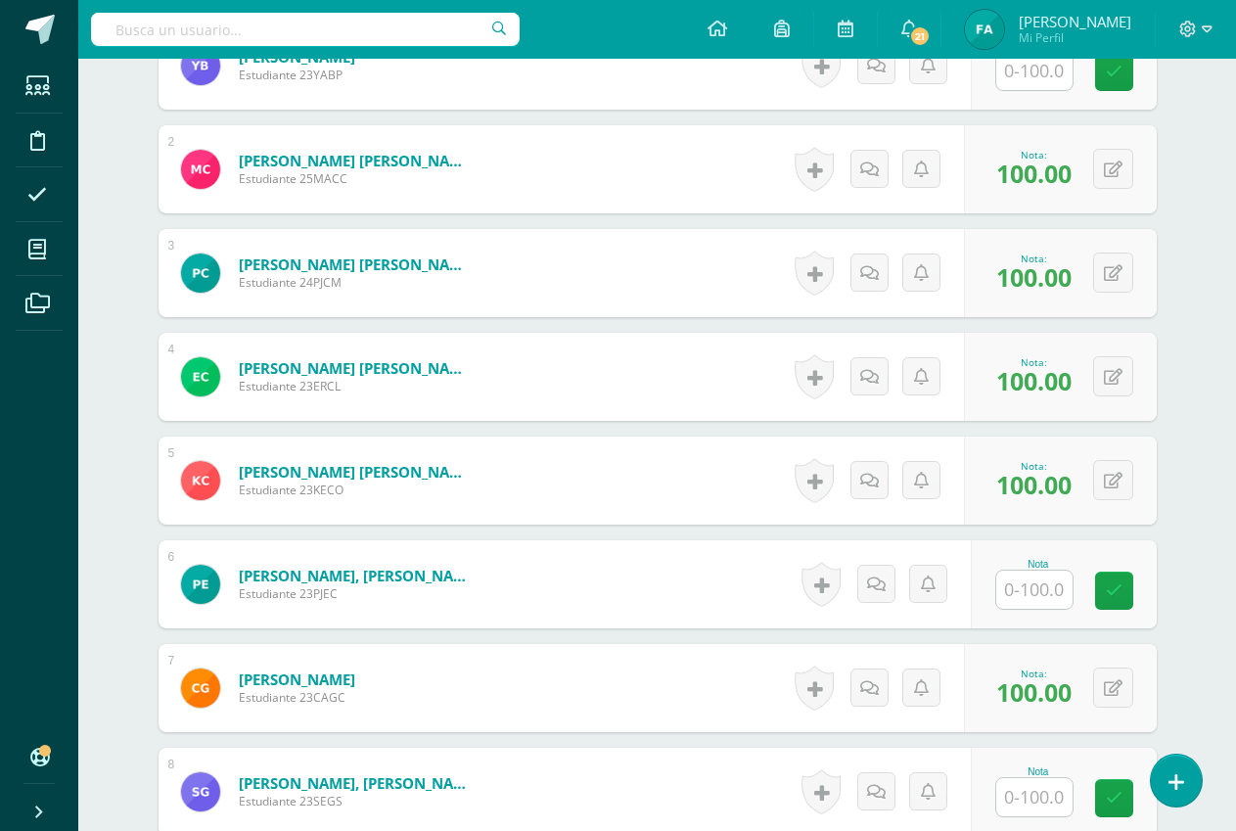
scroll to position [482, 0]
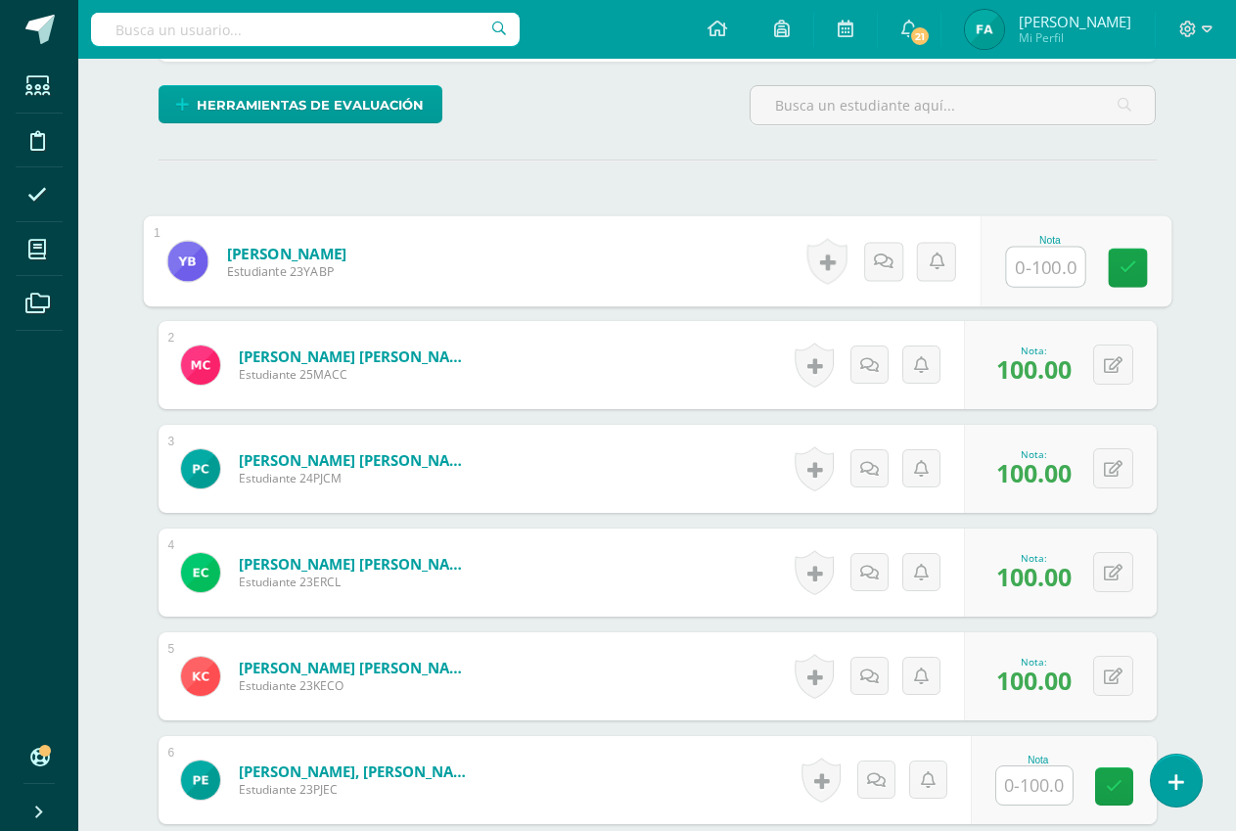
click at [1032, 264] on input "text" at bounding box center [1045, 267] width 78 height 39
type input "100"
click at [1126, 264] on icon at bounding box center [1128, 267] width 18 height 17
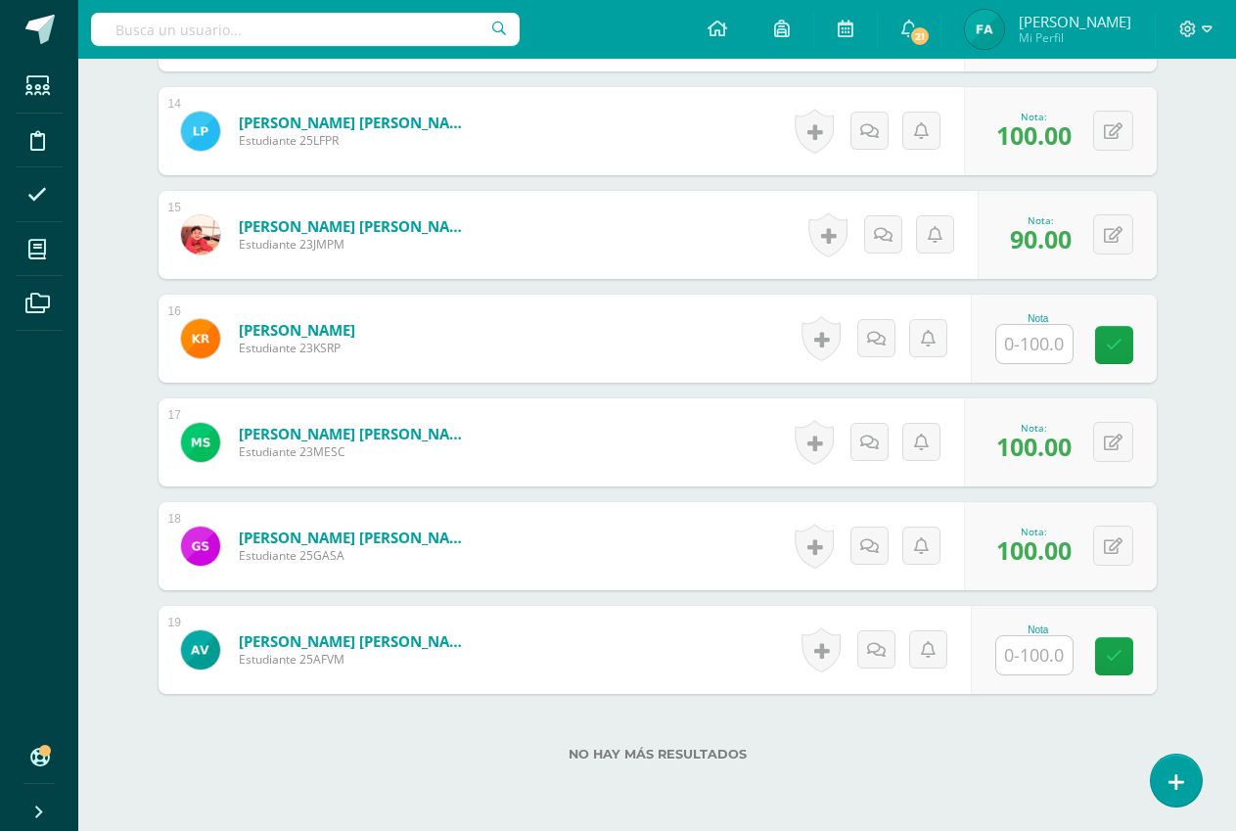
scroll to position [2048, 0]
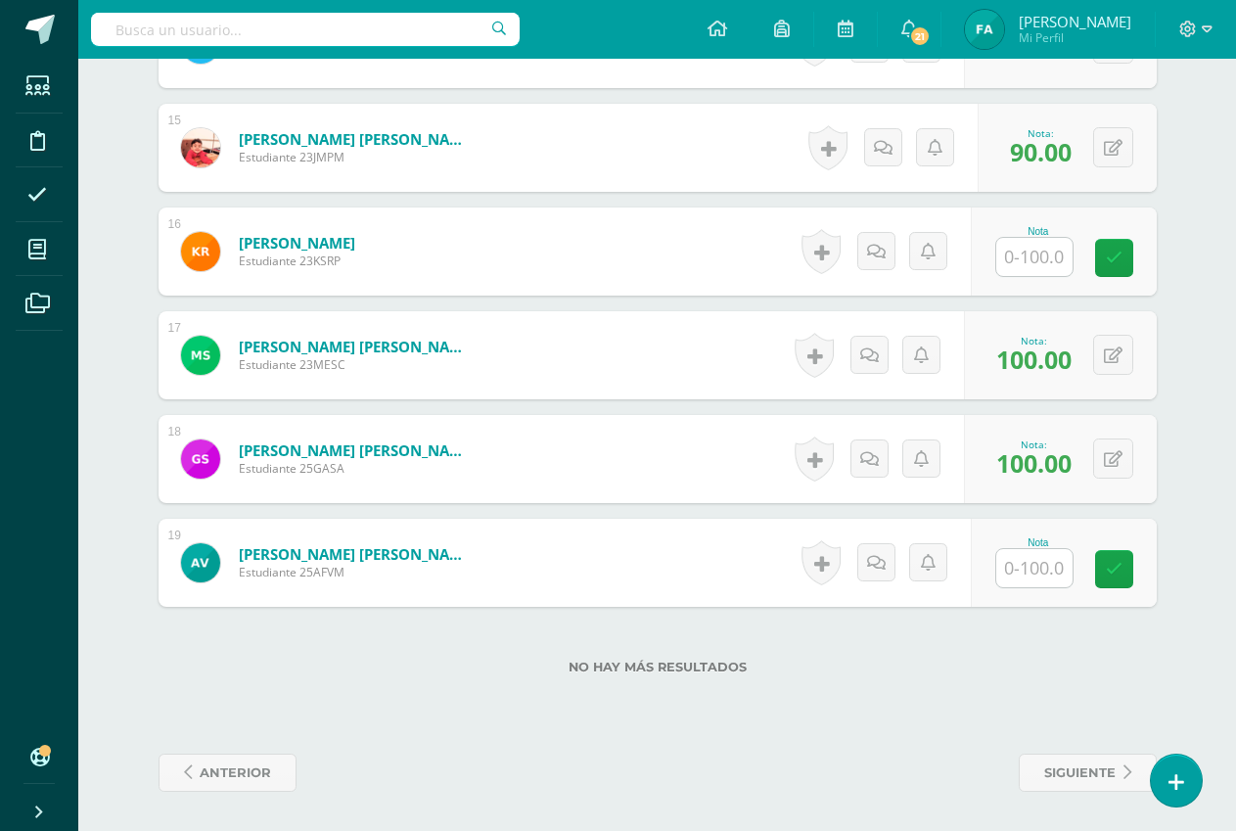
click at [1047, 576] on input "text" at bounding box center [1034, 568] width 76 height 38
type input "90"
click at [1118, 572] on link at bounding box center [1127, 569] width 39 height 39
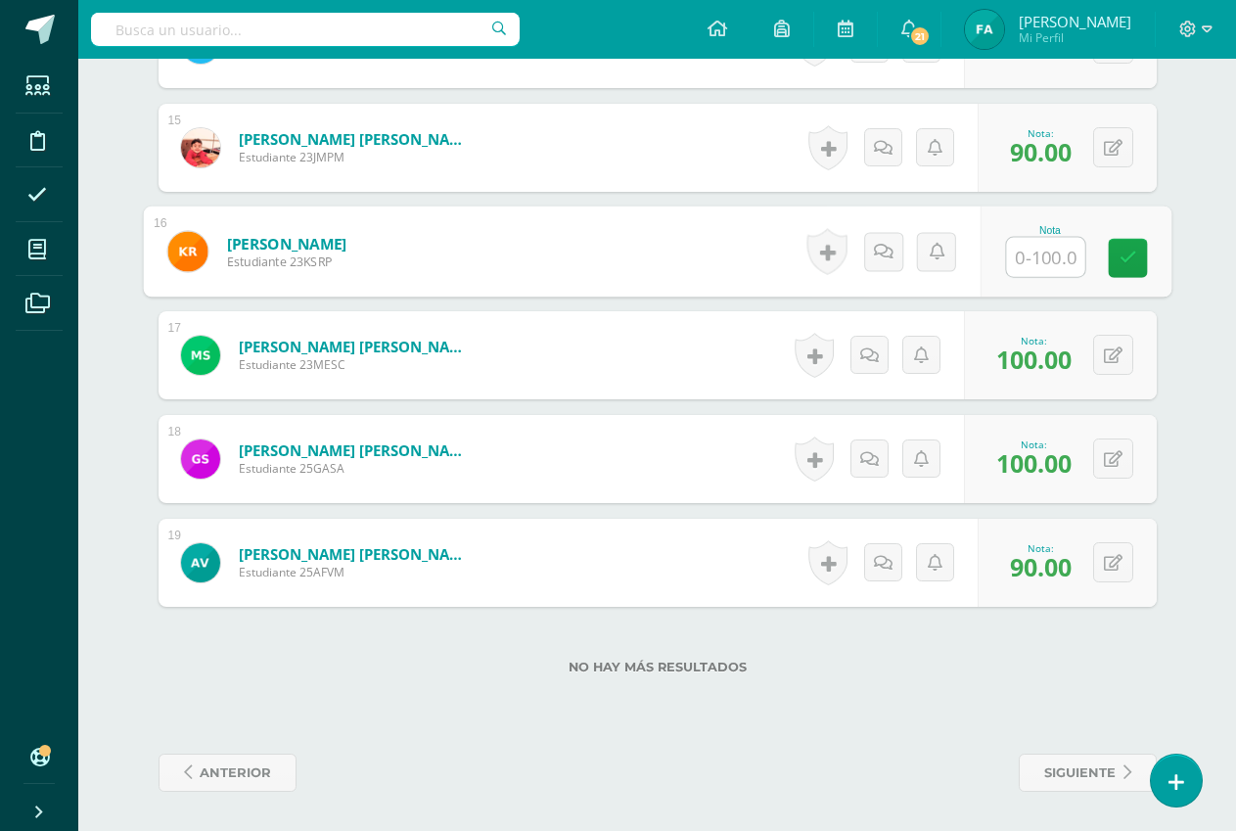
click at [1057, 246] on input "text" at bounding box center [1045, 257] width 78 height 39
type input "100"
click at [1123, 258] on icon at bounding box center [1128, 258] width 18 height 17
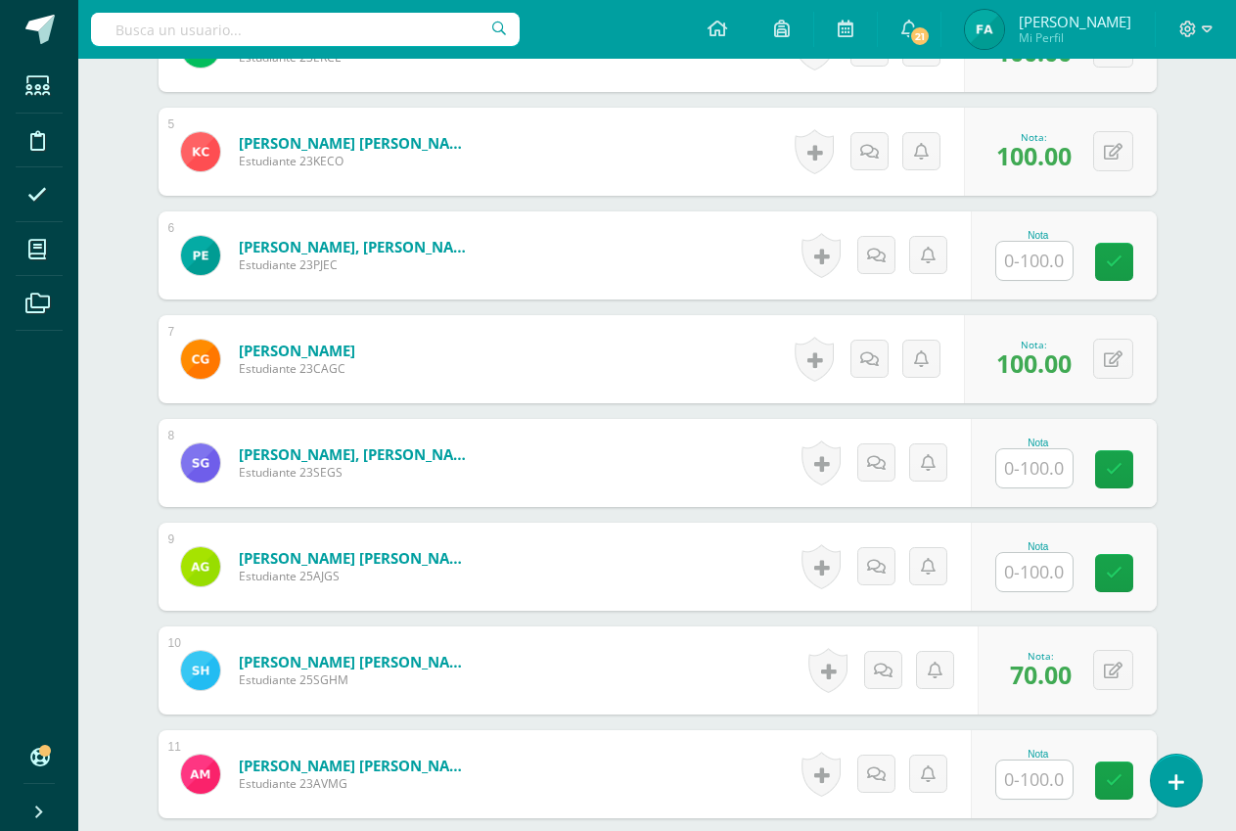
scroll to position [971, 0]
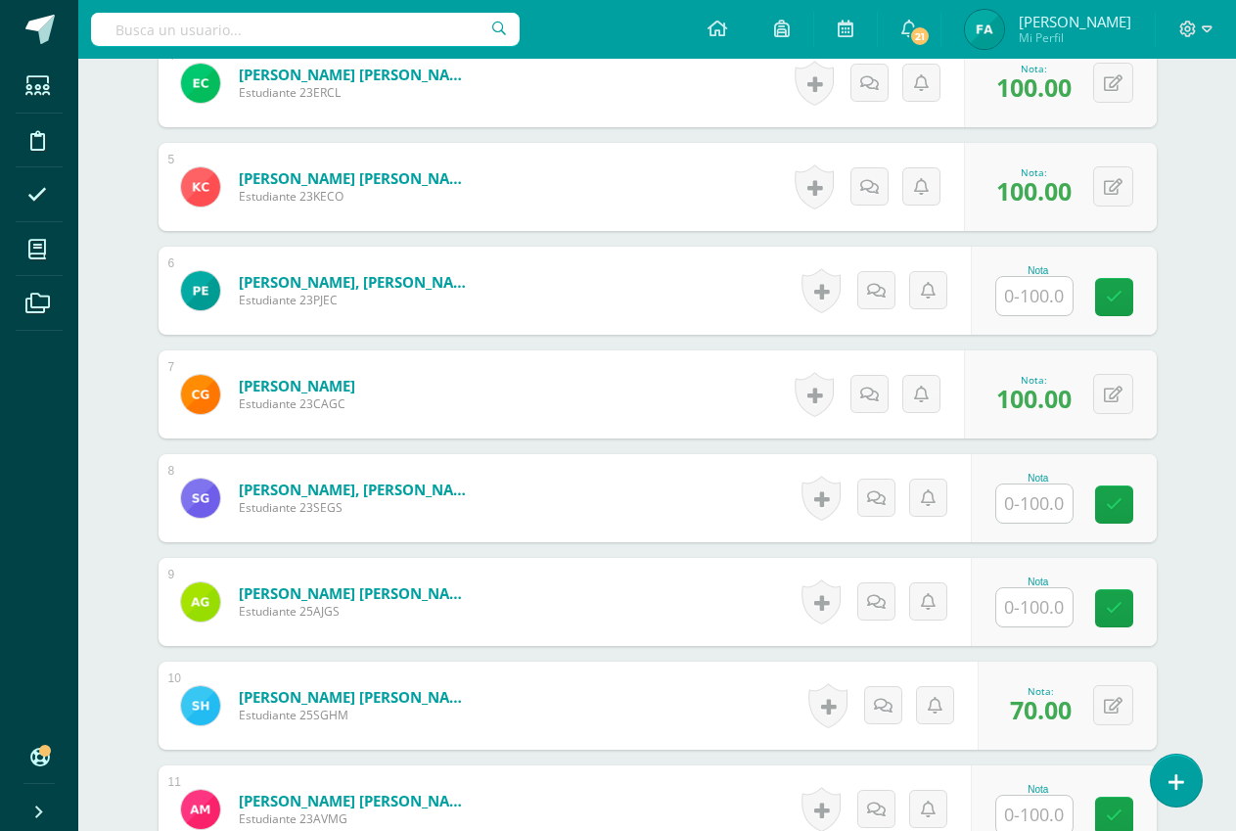
click at [1048, 298] on input "text" at bounding box center [1034, 296] width 76 height 38
type input "100"
click at [1128, 300] on icon at bounding box center [1128, 297] width 18 height 17
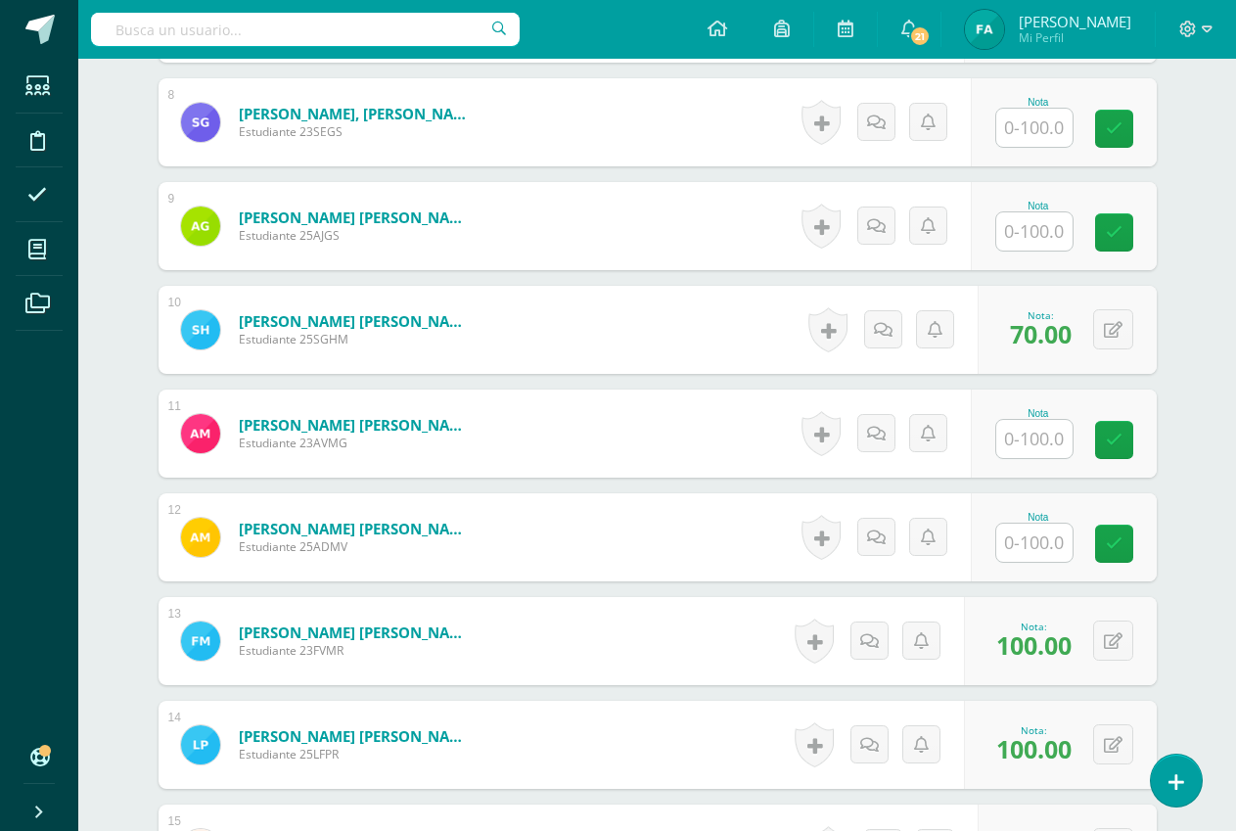
scroll to position [1460, 0]
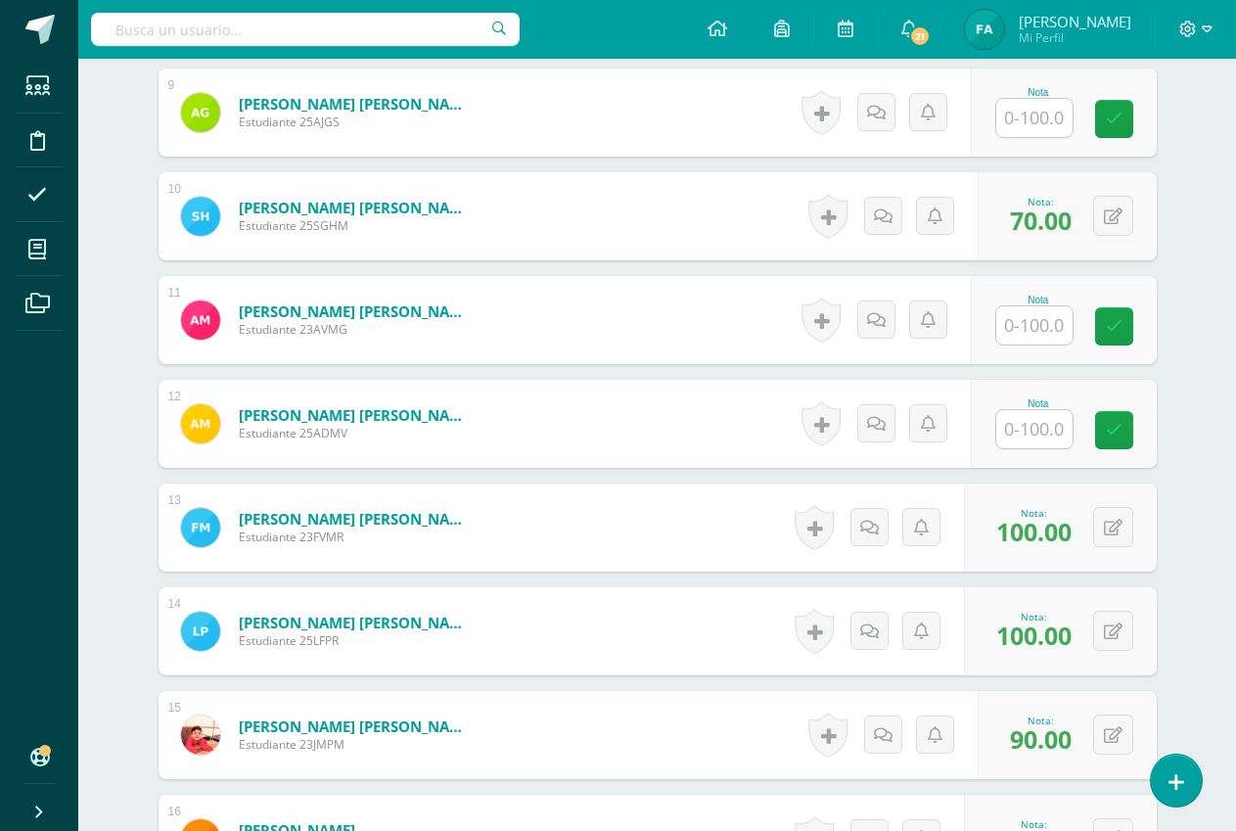
click at [1054, 432] on input "text" at bounding box center [1034, 429] width 76 height 38
type input "90"
click at [1135, 428] on icon at bounding box center [1128, 430] width 18 height 17
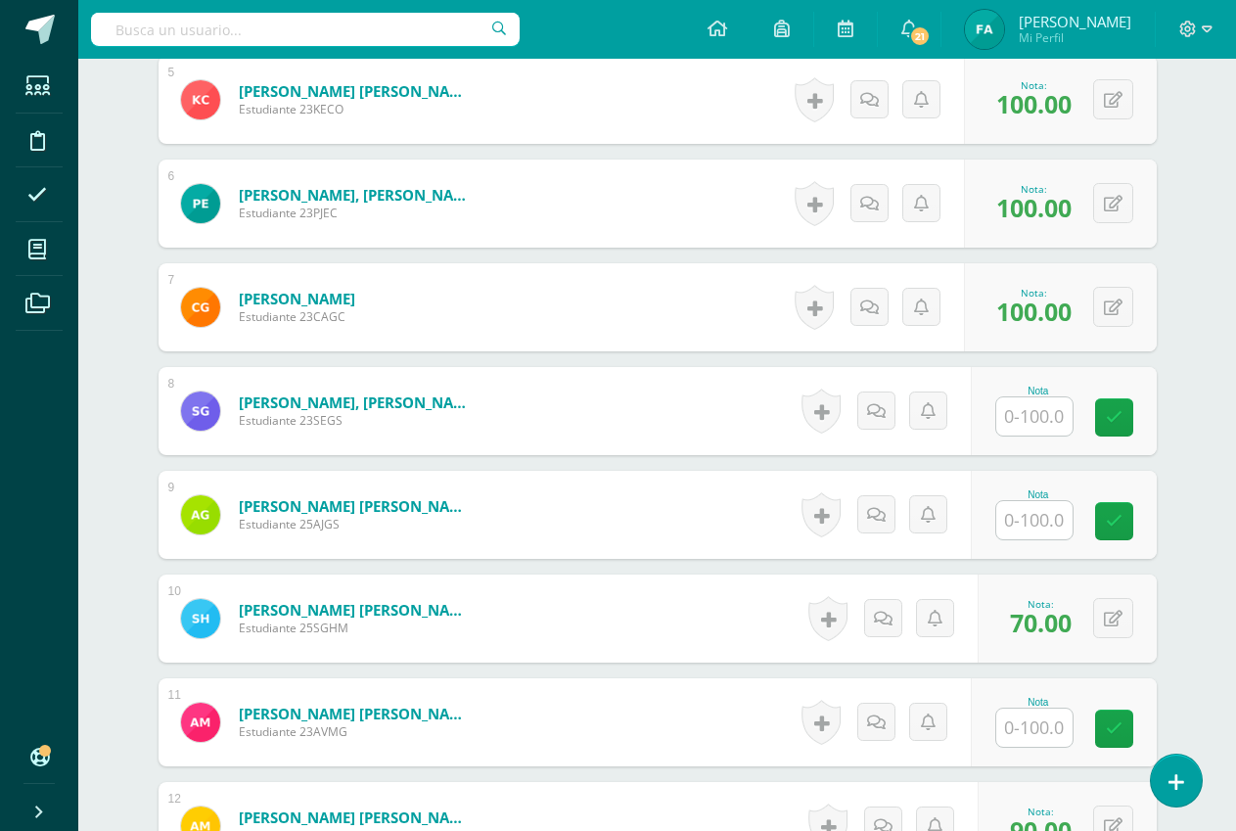
scroll to position [1167, 0]
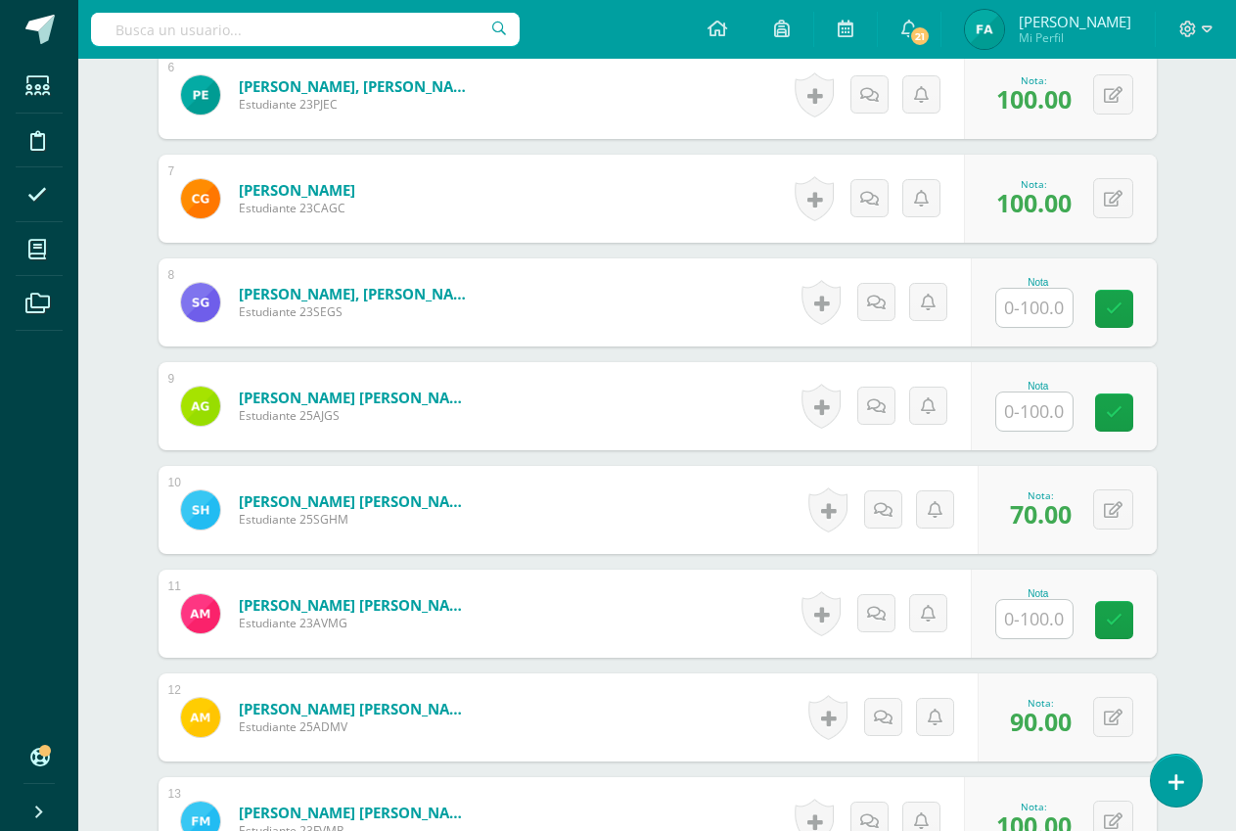
click at [1038, 412] on input "text" at bounding box center [1034, 411] width 76 height 38
type input "80"
click at [1125, 418] on icon at bounding box center [1128, 412] width 18 height 17
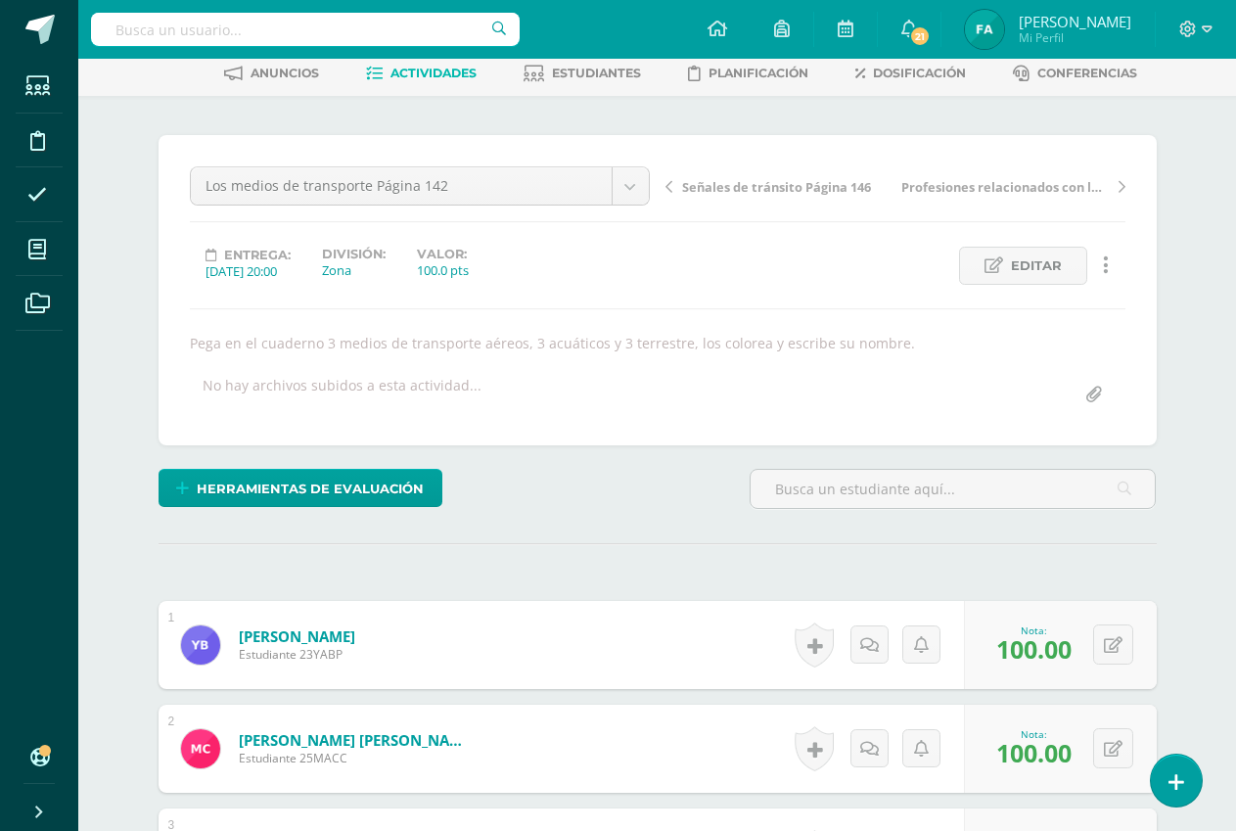
scroll to position [0, 0]
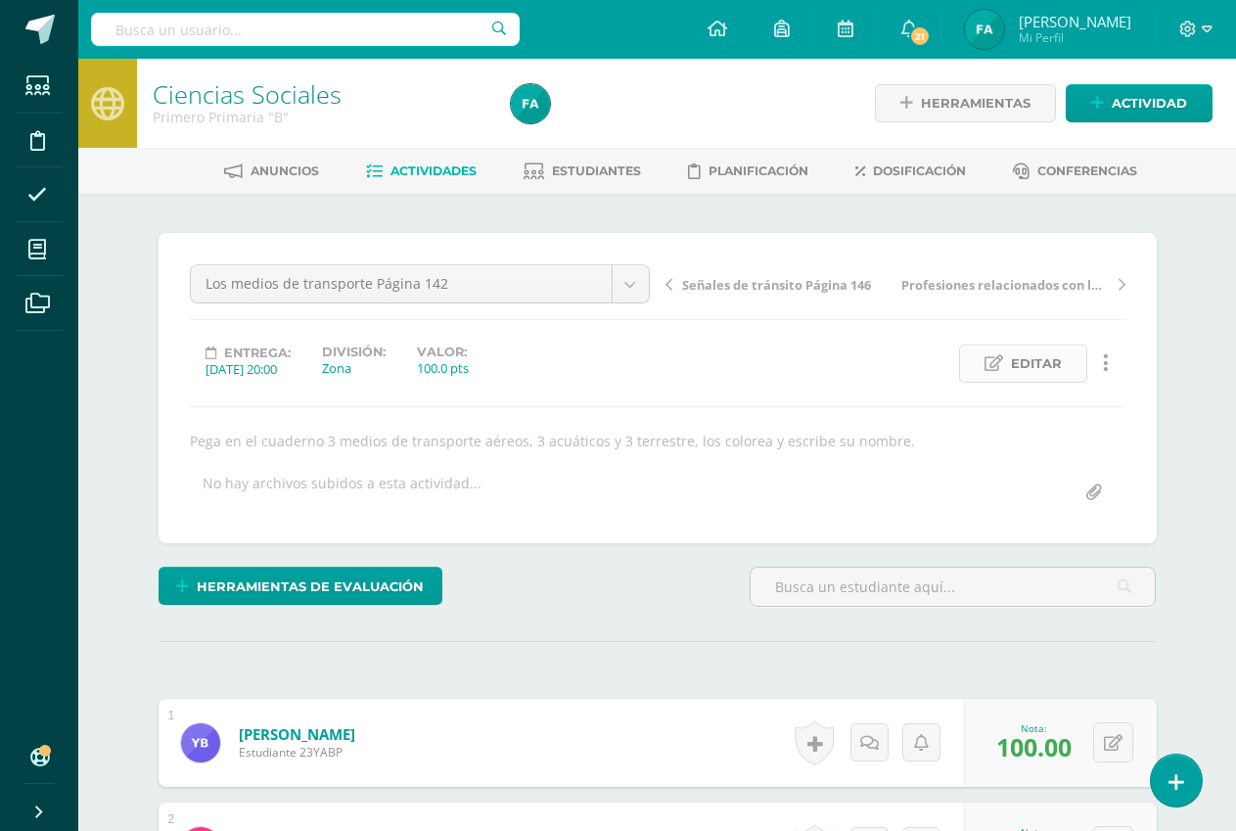
click at [1007, 359] on link "Editar" at bounding box center [1023, 364] width 128 height 38
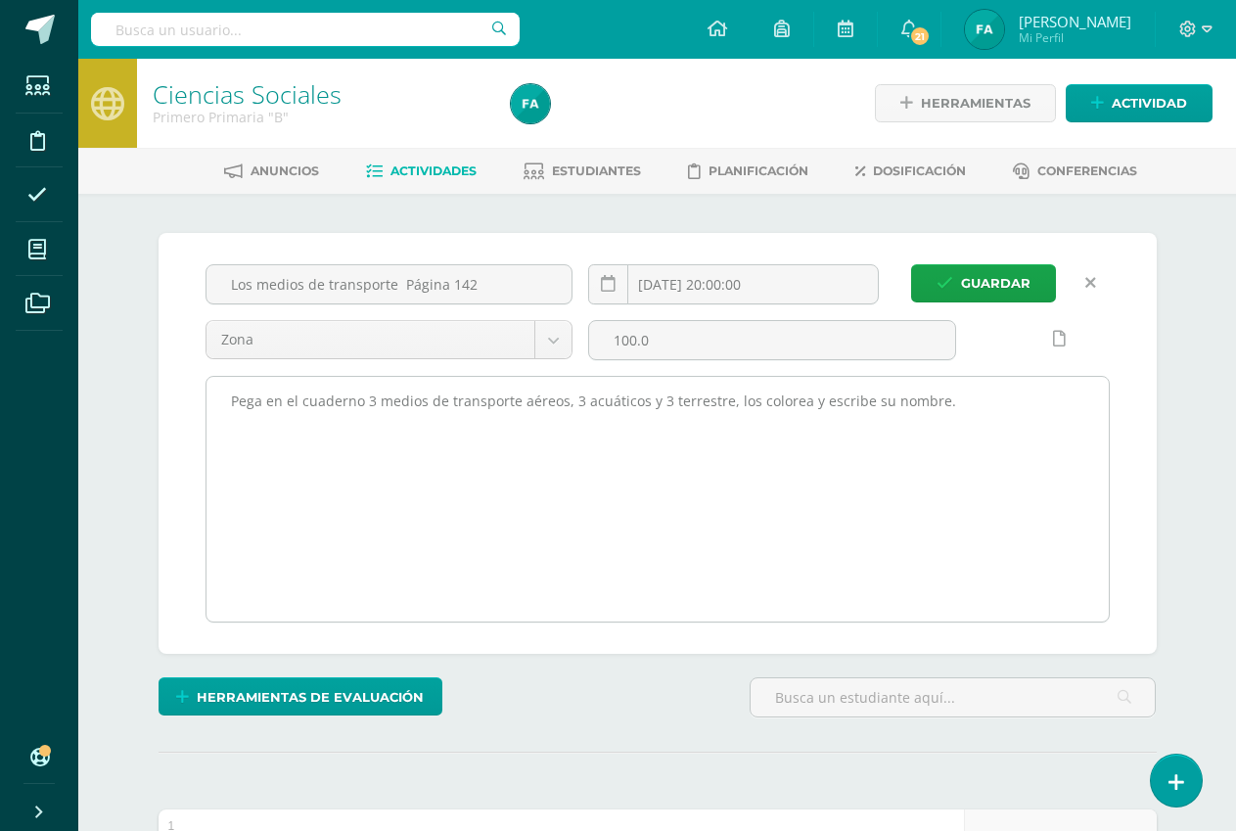
click at [963, 405] on textarea "Pega en el cuaderno 3 medios de transporte aéreos, 3 acuáticos y 3 terrestre, l…" at bounding box center [658, 499] width 902 height 245
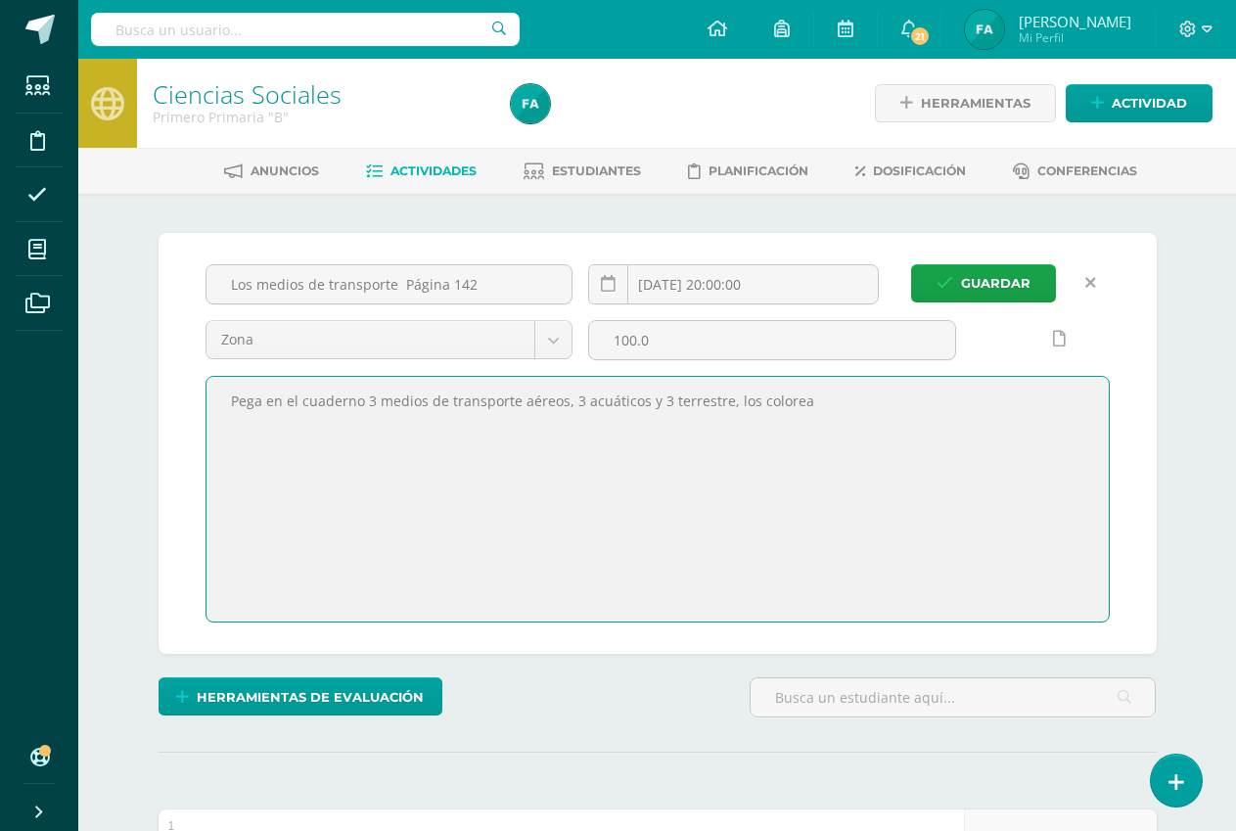
click at [236, 402] on textarea "Pega en el cuaderno 3 medios de transporte aéreos, 3 acuáticos y 3 terrestre, l…" at bounding box center [658, 499] width 902 height 245
click at [278, 408] on textarea "Pega en el cuaderno 3 medios de transporte aéreos, 3 acuáticos y 3 terrestre, l…" at bounding box center [658, 499] width 902 height 245
click at [719, 404] on textarea "Pega en el cuaderno 3 medios de transporte aéreos, 3 acuáticos y 3 terrestre, l…" at bounding box center [658, 499] width 902 height 245
click at [821, 399] on textarea "Pega en el cuaderno 3 medios de transporte aéreos, 3 acuáticos y 3 terrestre, l…" at bounding box center [658, 499] width 902 height 245
click at [373, 424] on textarea "Pega en el cuaderno 3 medios de transporte aéreos, 3 acuáticos y 3 terrestre, l…" at bounding box center [658, 499] width 902 height 245
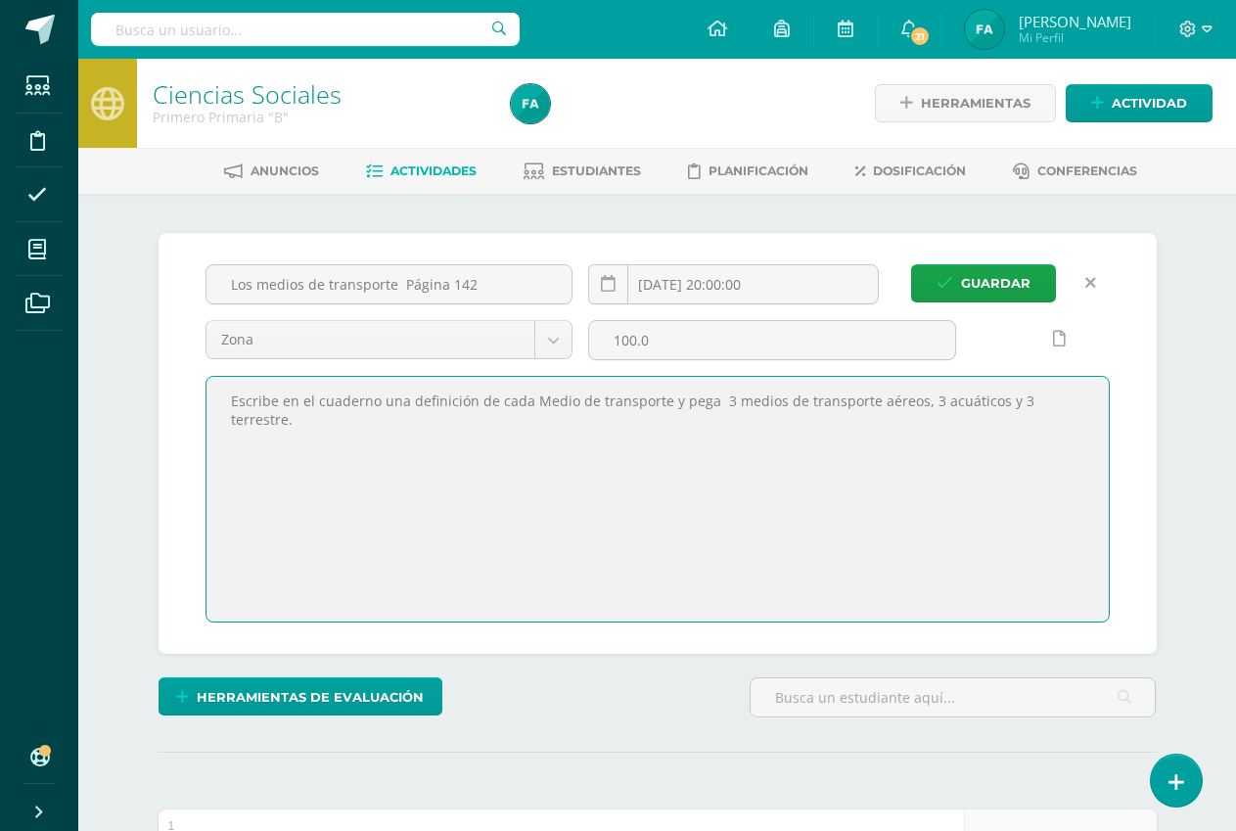
click at [738, 404] on textarea "Pega en el cuaderno 3 medios de transporte aéreos, 3 acuáticos y 3 terrestre, l…" at bounding box center [658, 499] width 902 height 245
type textarea "Escribe en el cuaderno una definición de cada Medio de transporte y pega 3 reco…"
click at [955, 286] on button "Guardar" at bounding box center [983, 283] width 145 height 38
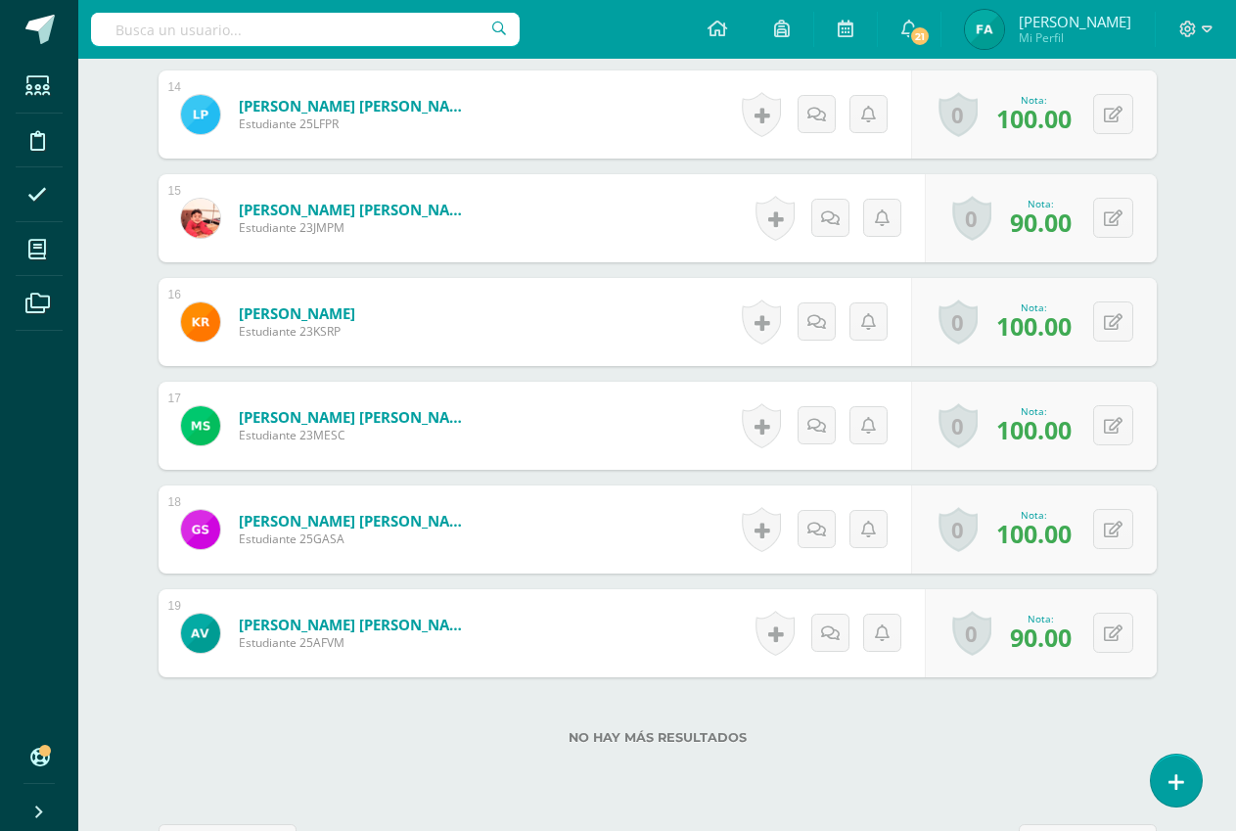
scroll to position [2066, 0]
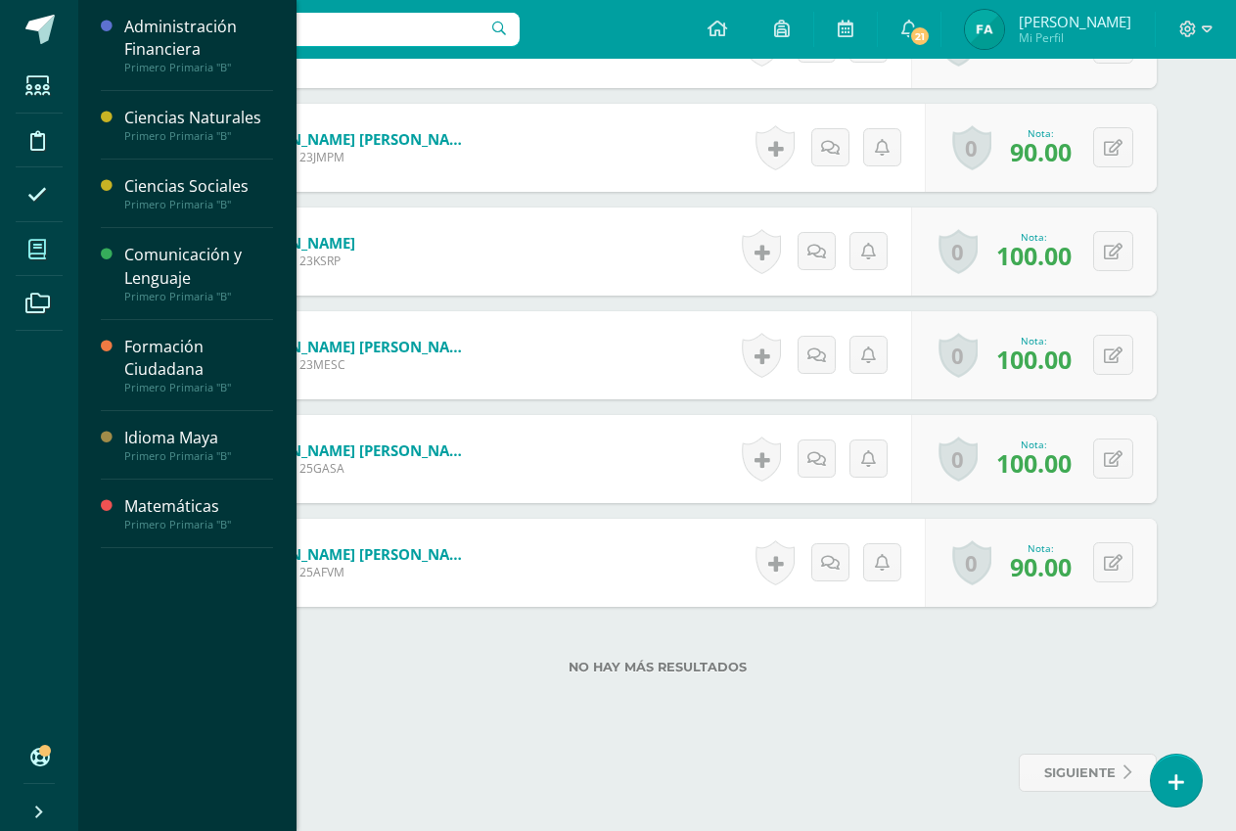
click at [62, 256] on link "Mis cursos" at bounding box center [39, 249] width 47 height 55
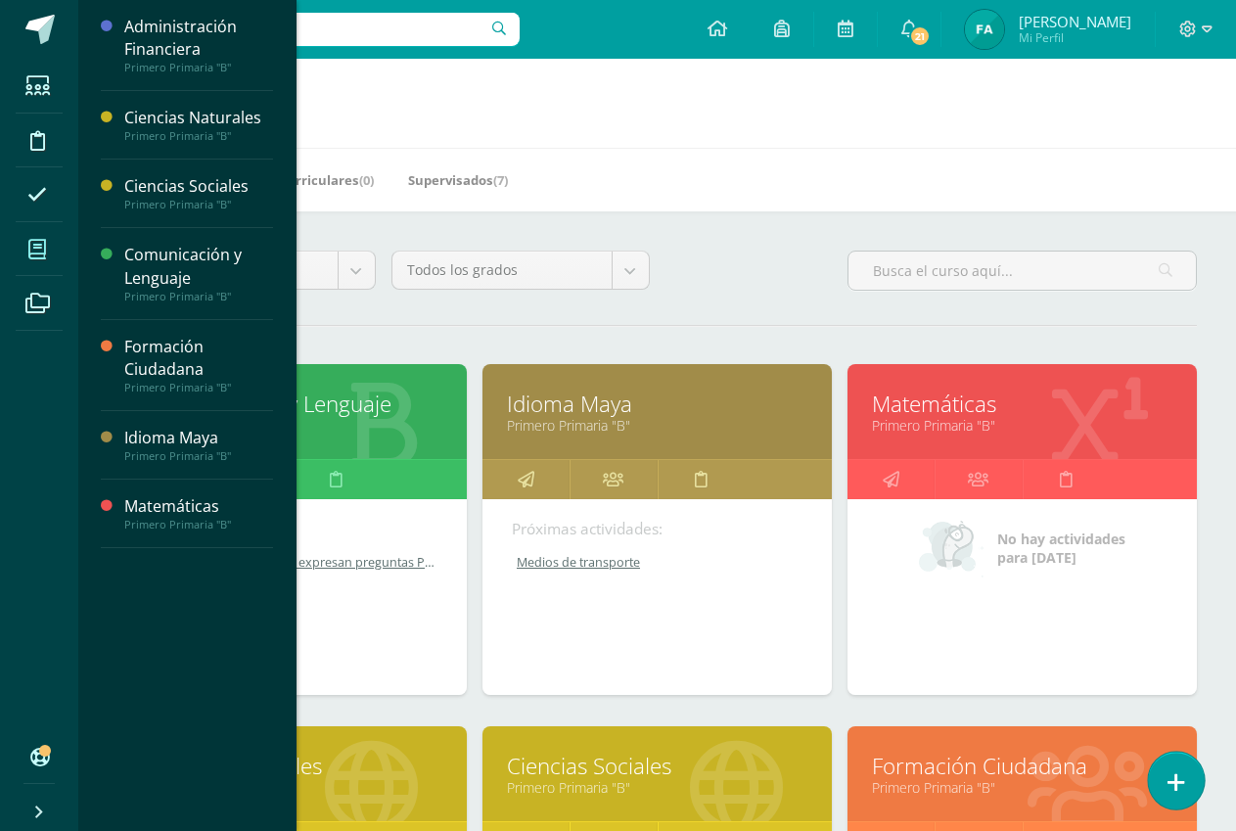
click at [1185, 789] on link at bounding box center [1176, 780] width 56 height 57
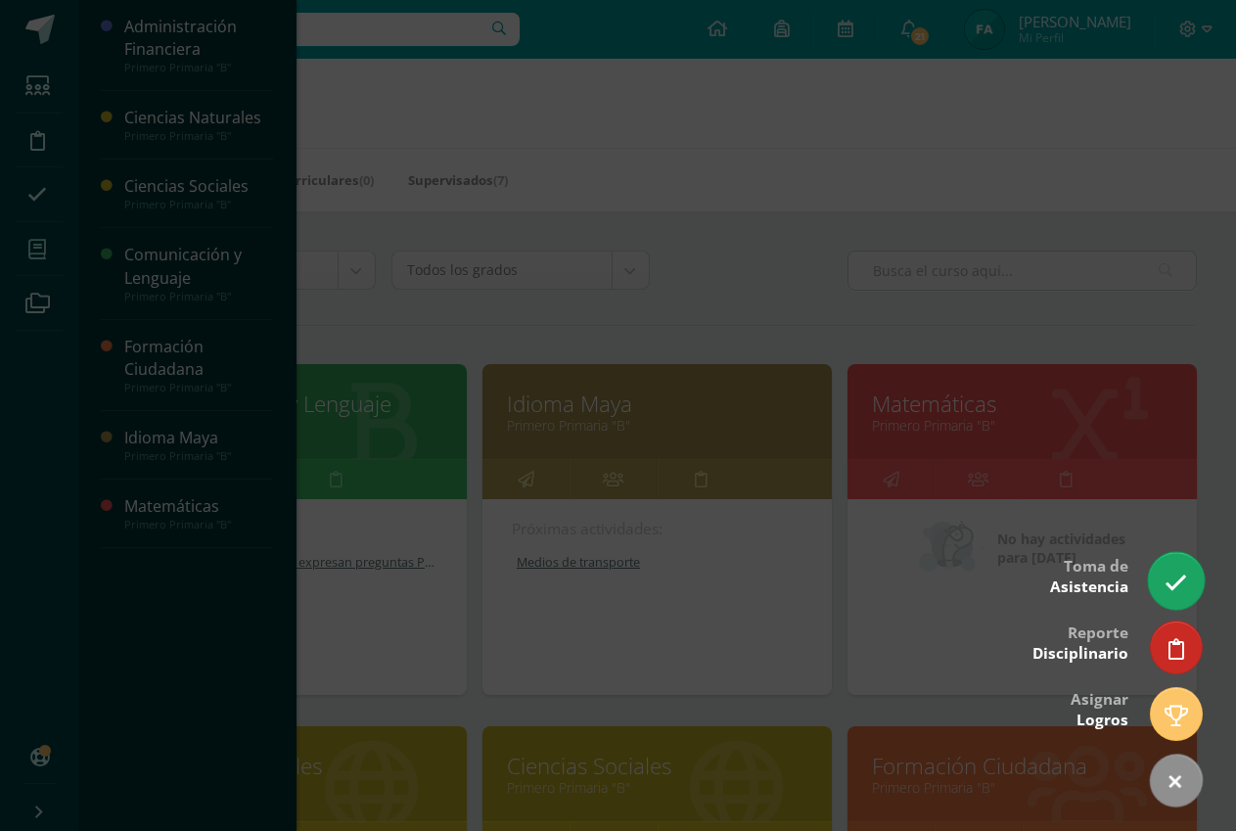
click at [1165, 587] on icon at bounding box center [1176, 583] width 23 height 23
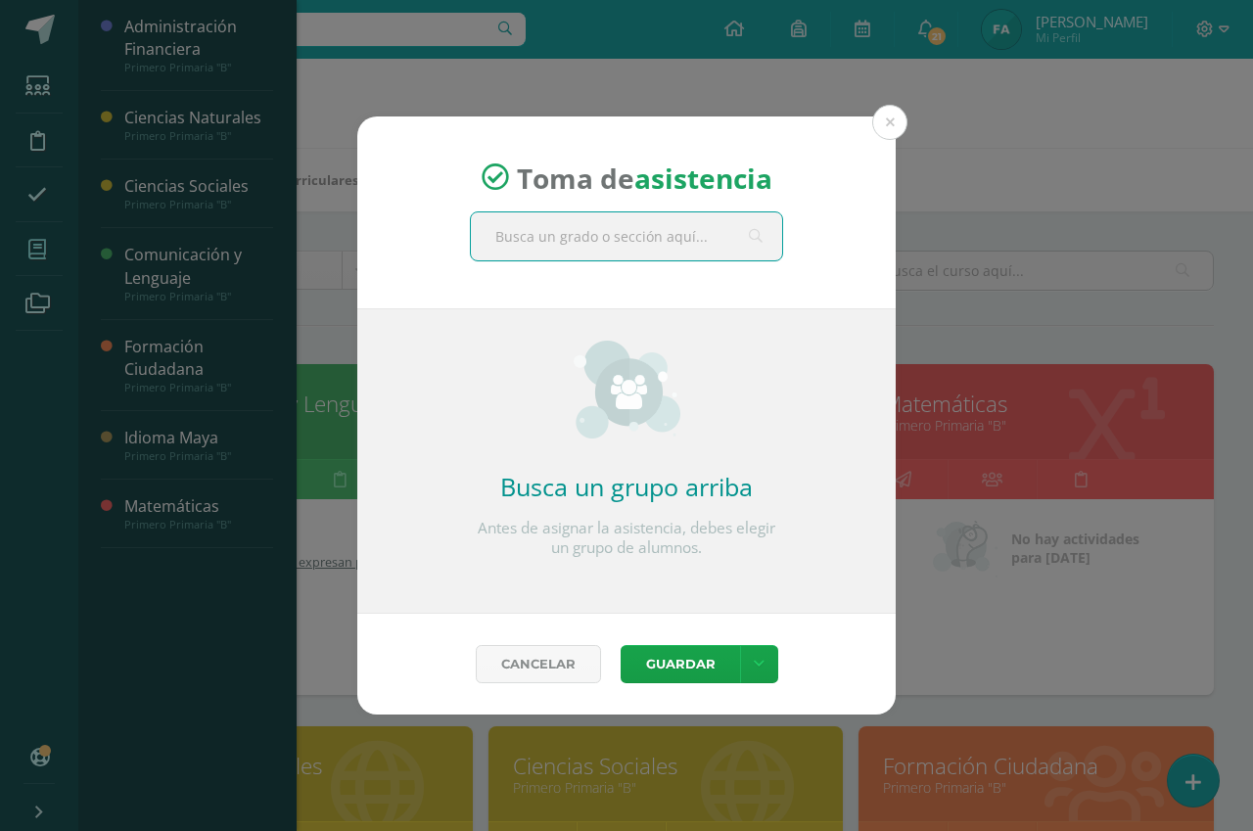
click at [657, 231] on input "text" at bounding box center [626, 236] width 311 height 48
type input "o"
type input "primero b"
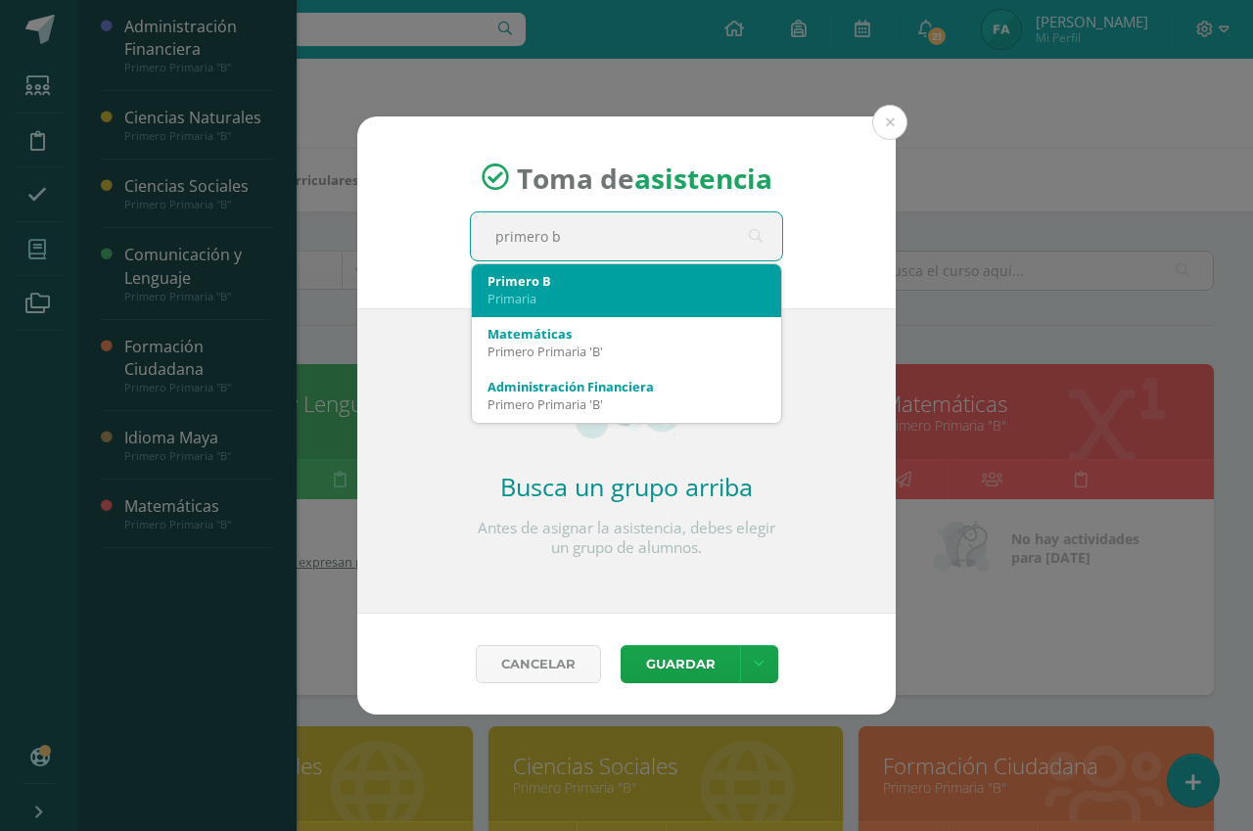
click at [574, 275] on div "Primero B" at bounding box center [626, 281] width 278 height 18
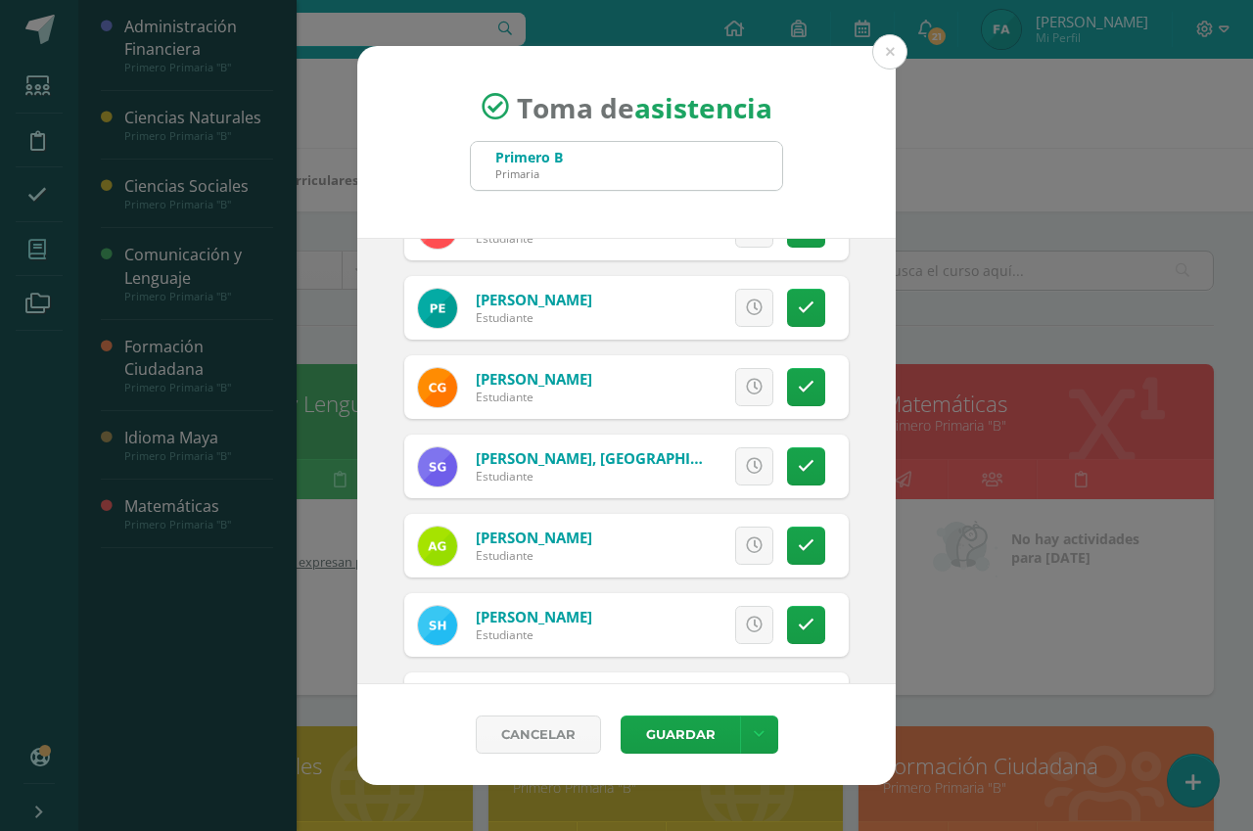
scroll to position [489, 0]
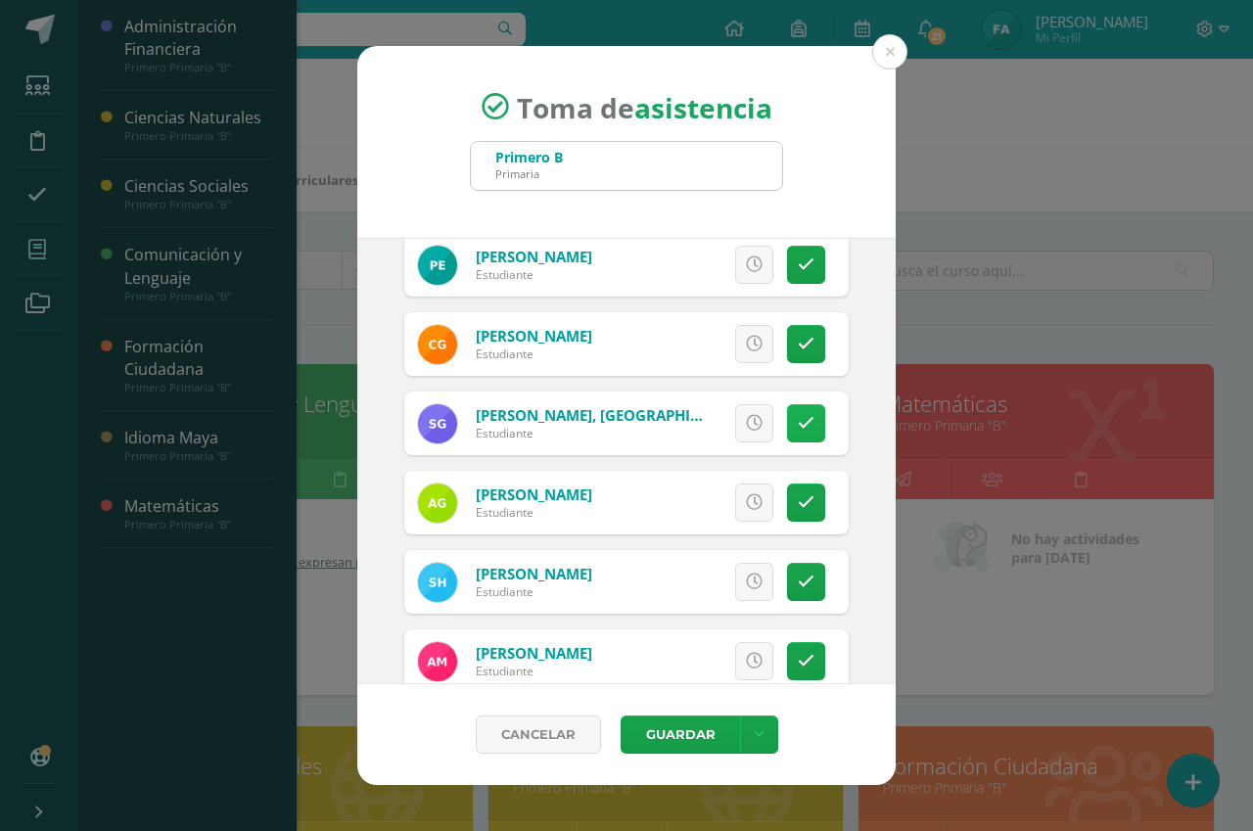
click at [798, 422] on icon at bounding box center [806, 423] width 17 height 17
click at [706, 423] on span "Excusa" at bounding box center [721, 423] width 54 height 36
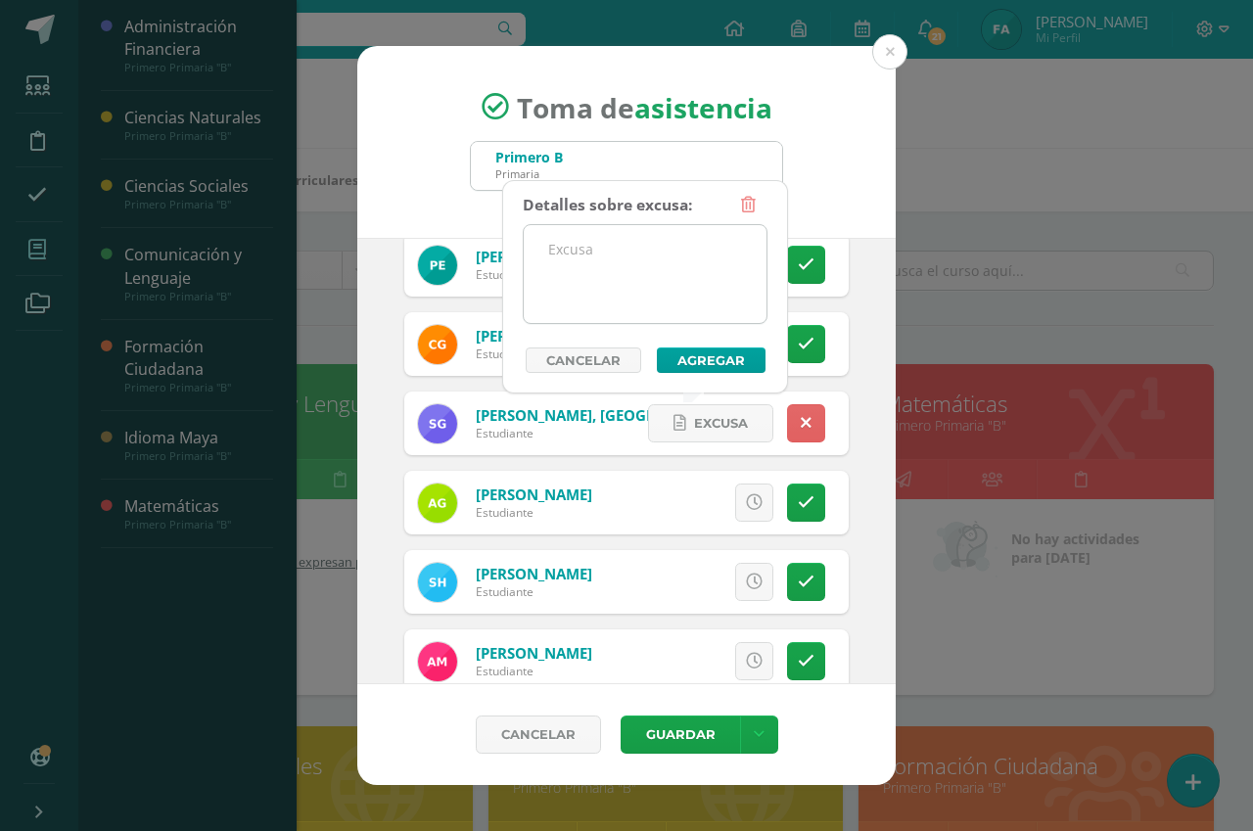
click at [610, 244] on textarea at bounding box center [645, 274] width 243 height 98
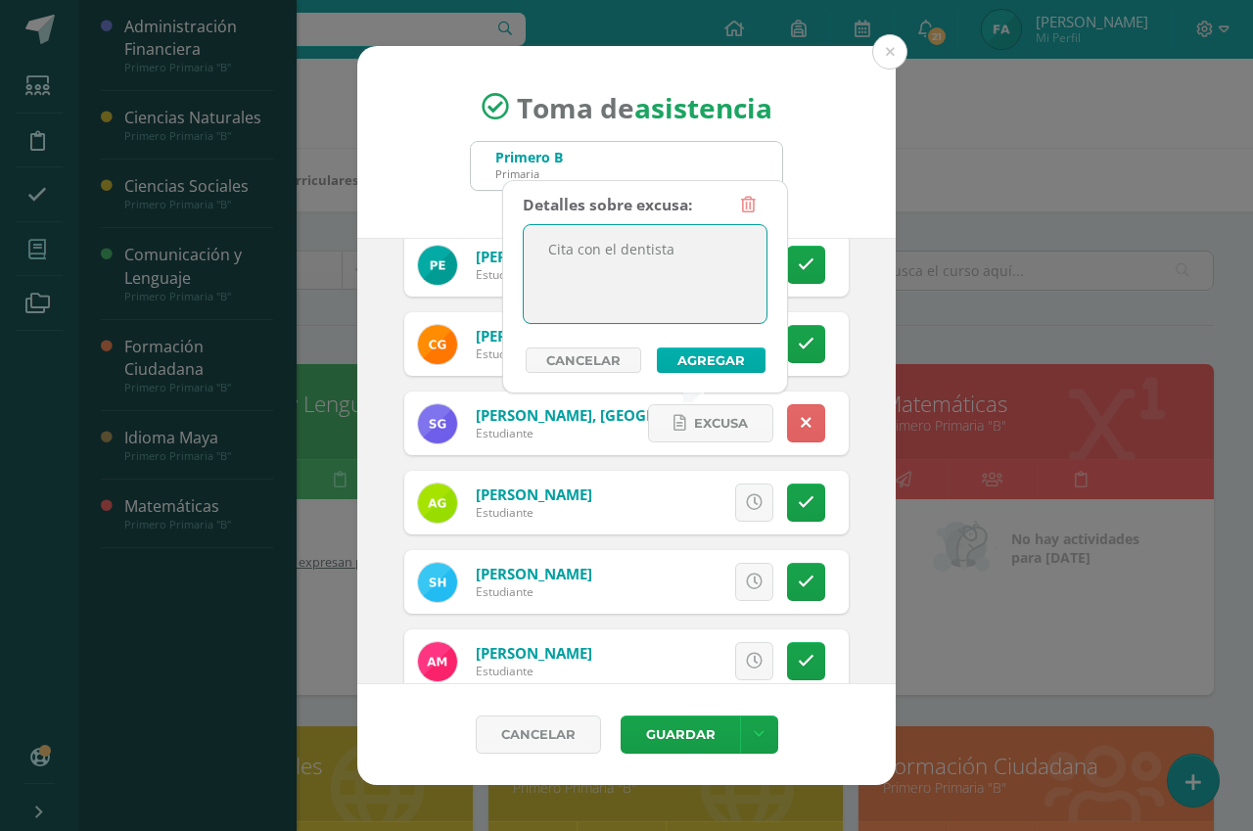
type textarea "Cita con el dentista"
click at [708, 364] on button "Agregar" at bounding box center [711, 359] width 109 height 25
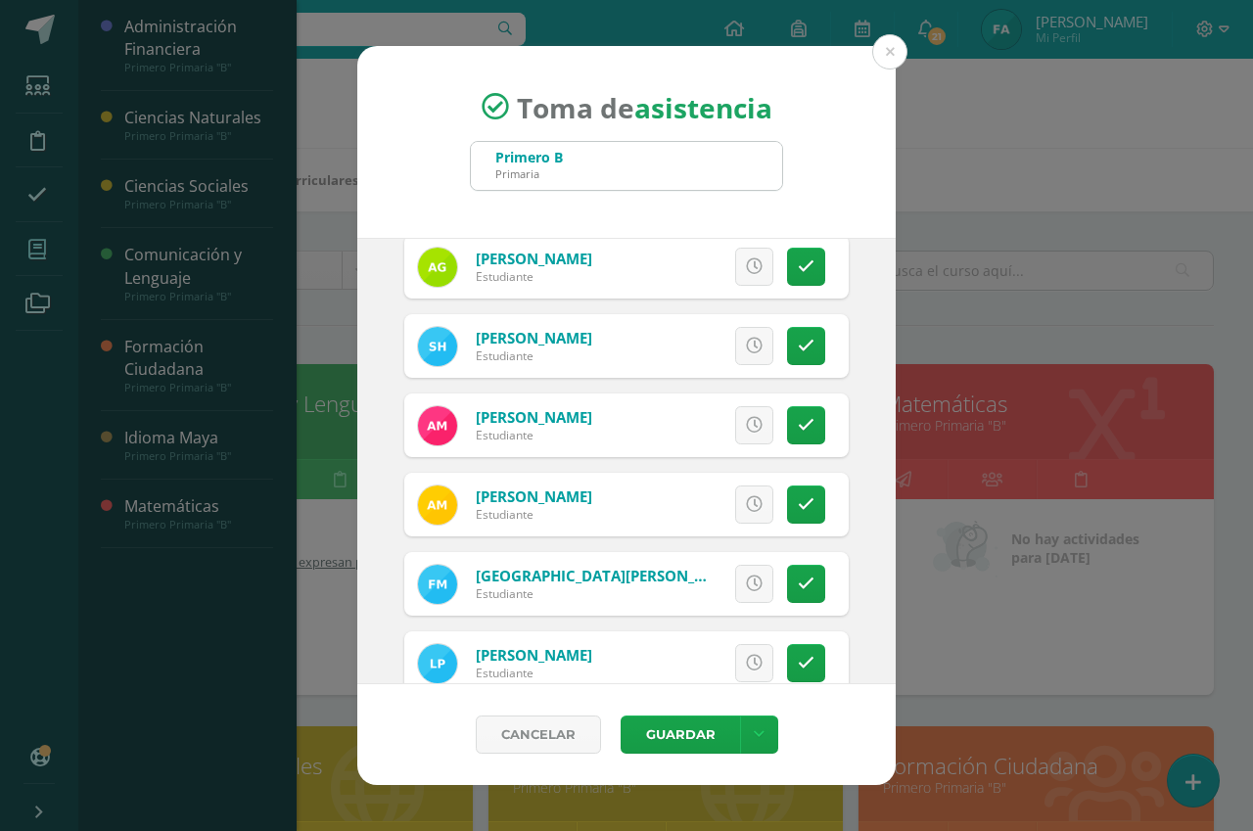
scroll to position [675, 0]
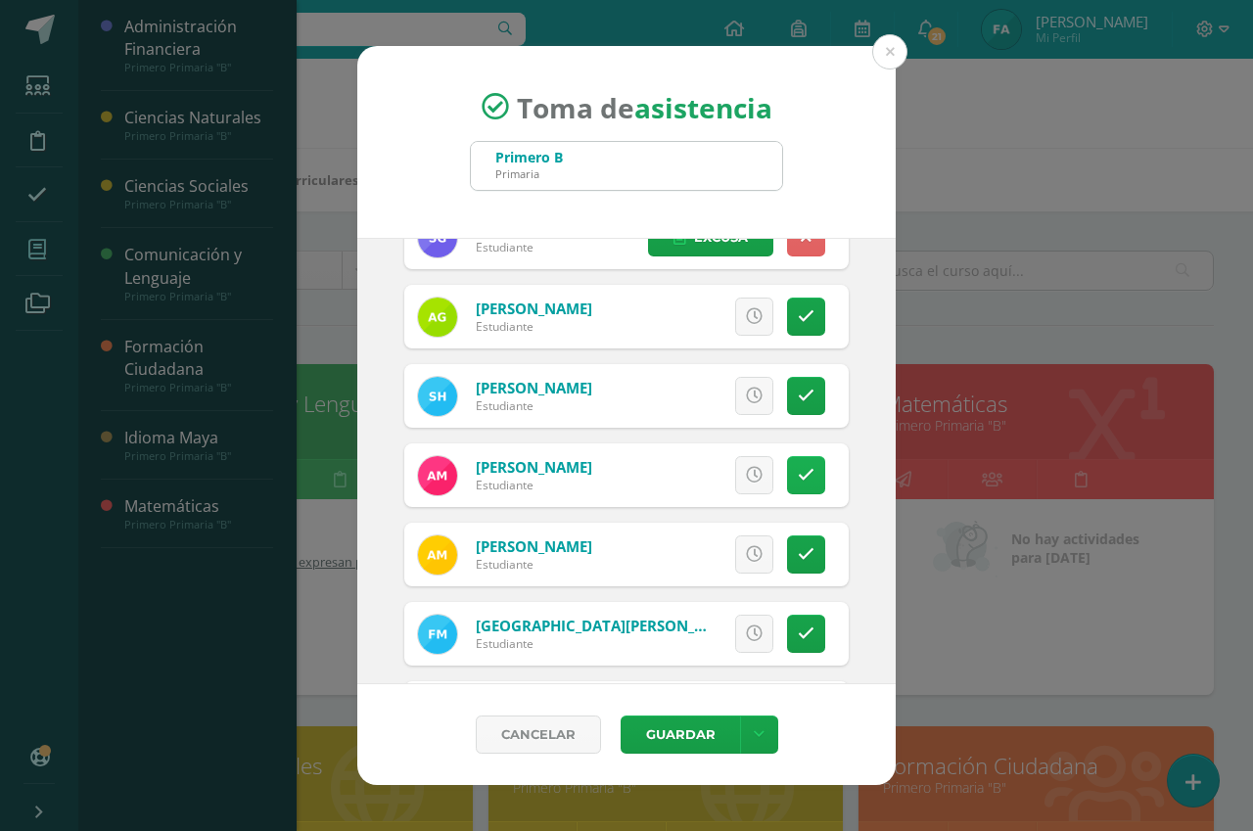
click at [798, 479] on icon at bounding box center [806, 475] width 17 height 17
click at [681, 741] on button "Guardar" at bounding box center [680, 734] width 119 height 38
